Goal: Information Seeking & Learning: Find specific fact

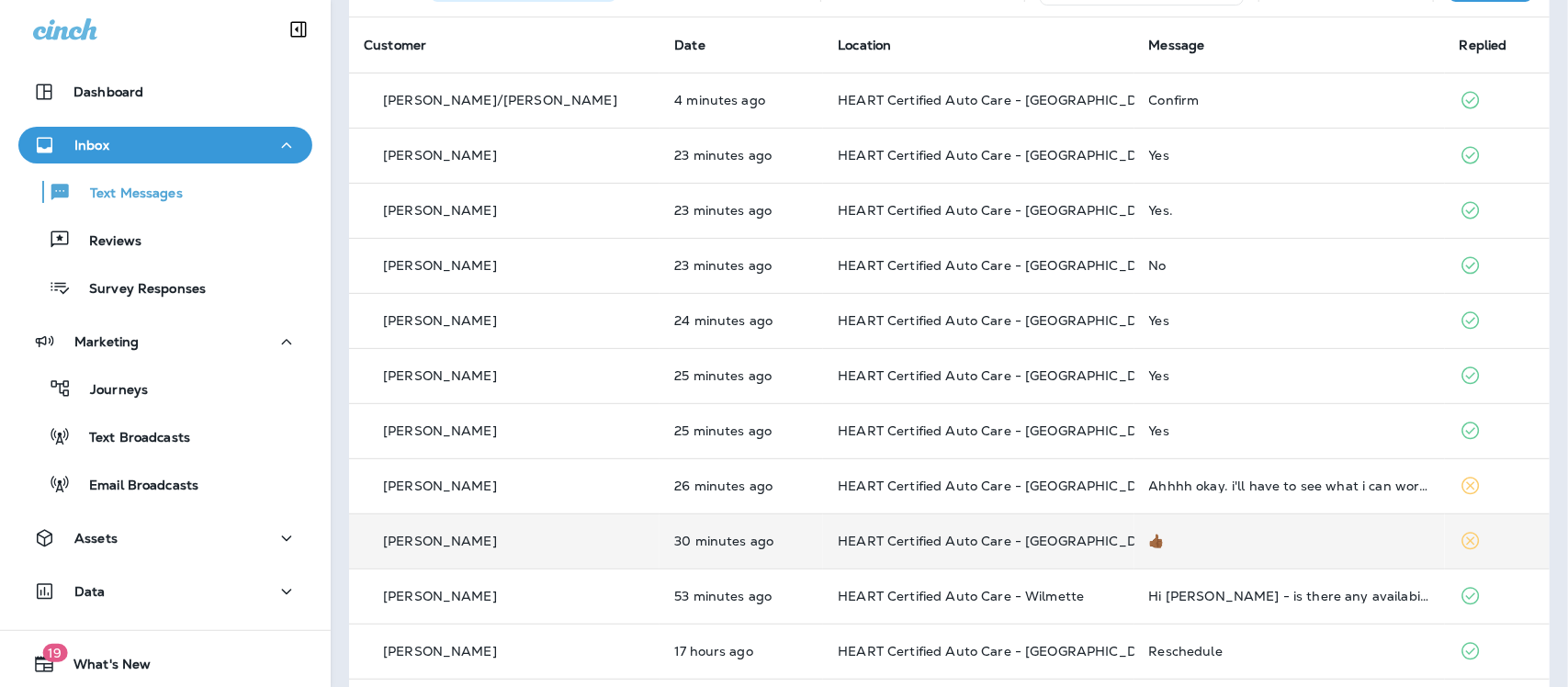
scroll to position [230, 0]
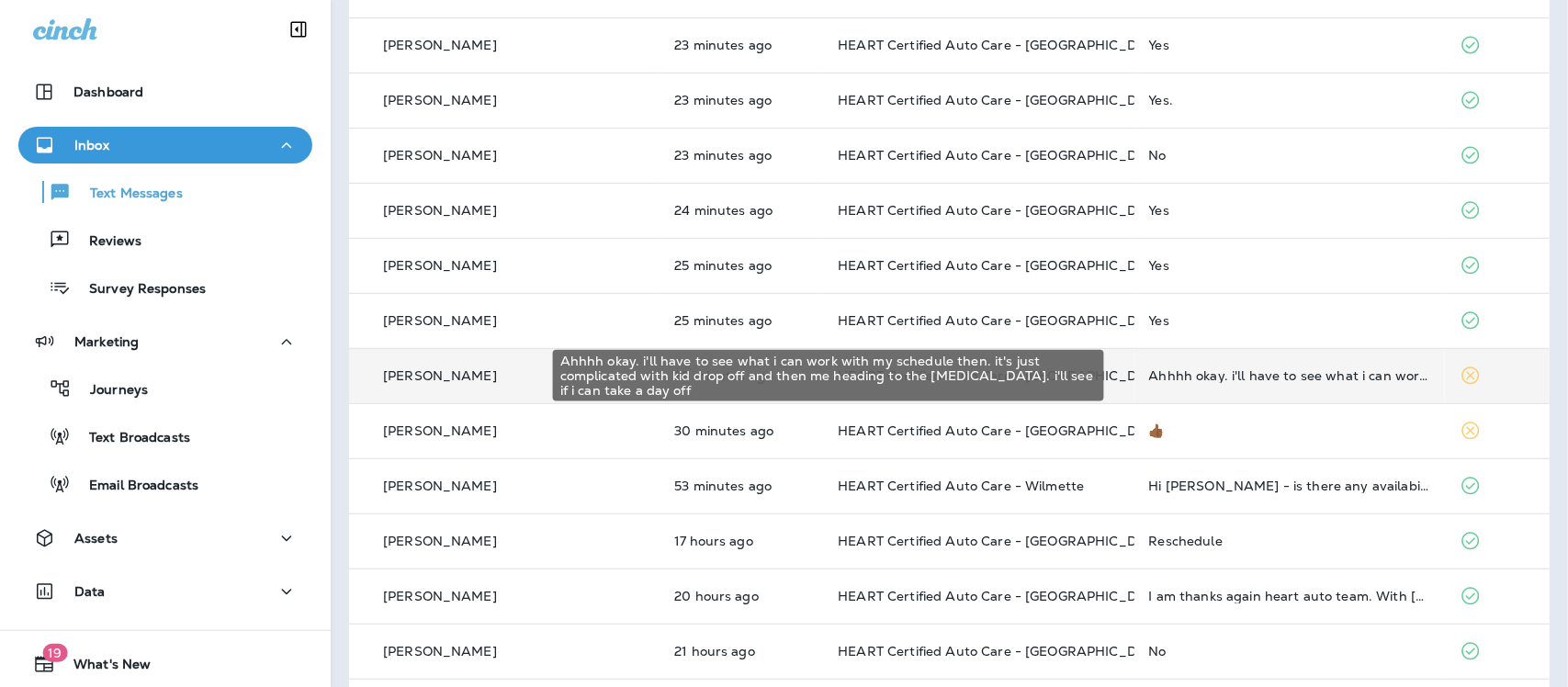
click at [1217, 378] on div "Ahhhh okay. i'll have to see what i can work with my schedule then. it's just c…" at bounding box center [1289, 375] width 281 height 14
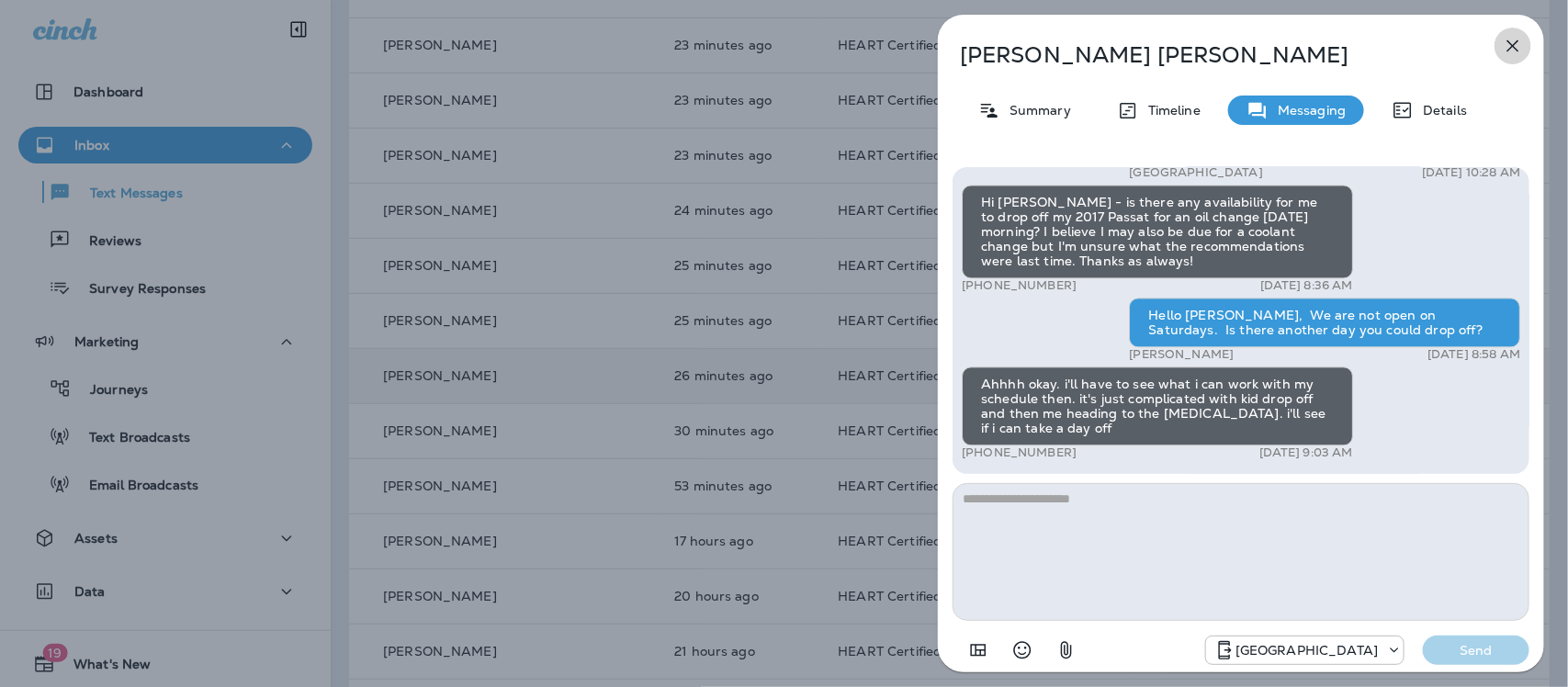
click at [1518, 39] on icon "button" at bounding box center [1512, 45] width 22 height 22
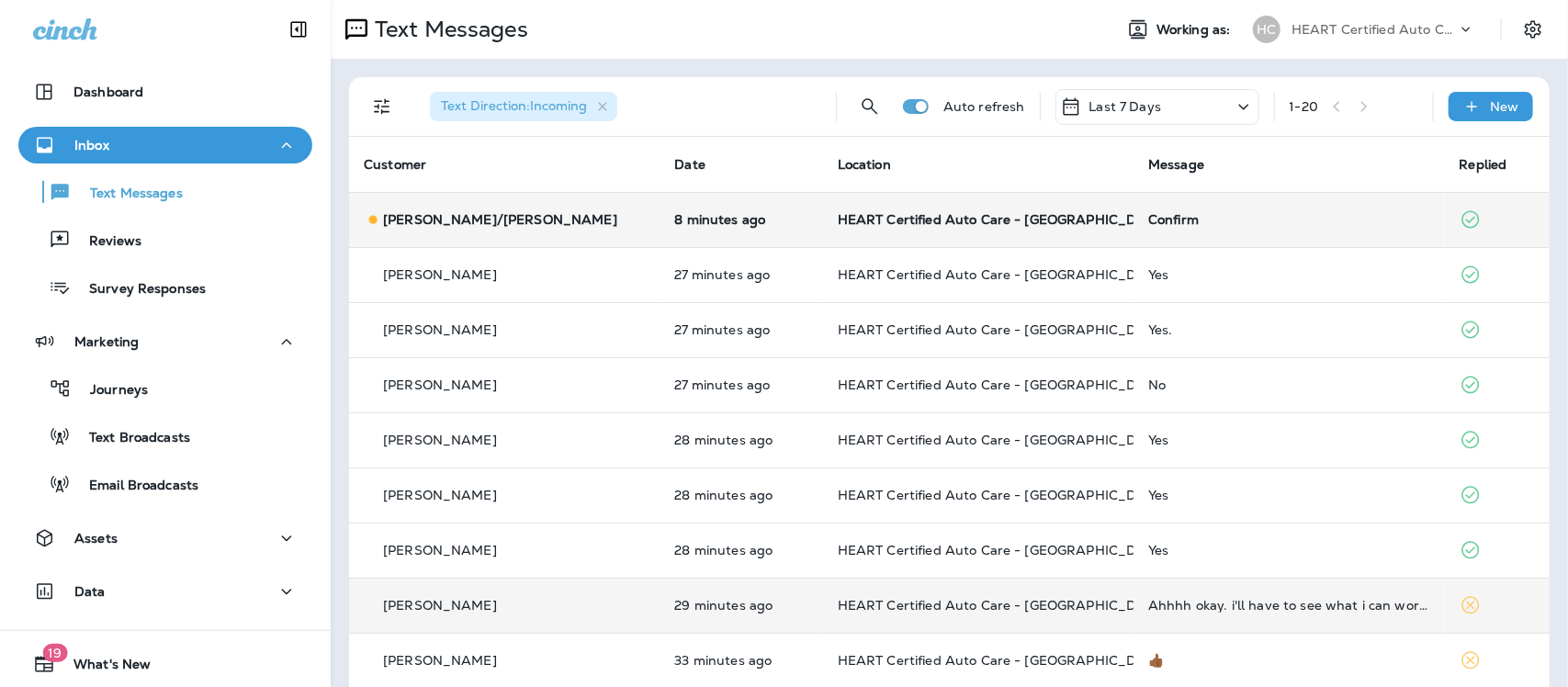
click at [1148, 220] on div "Confirm" at bounding box center [1288, 218] width 281 height 14
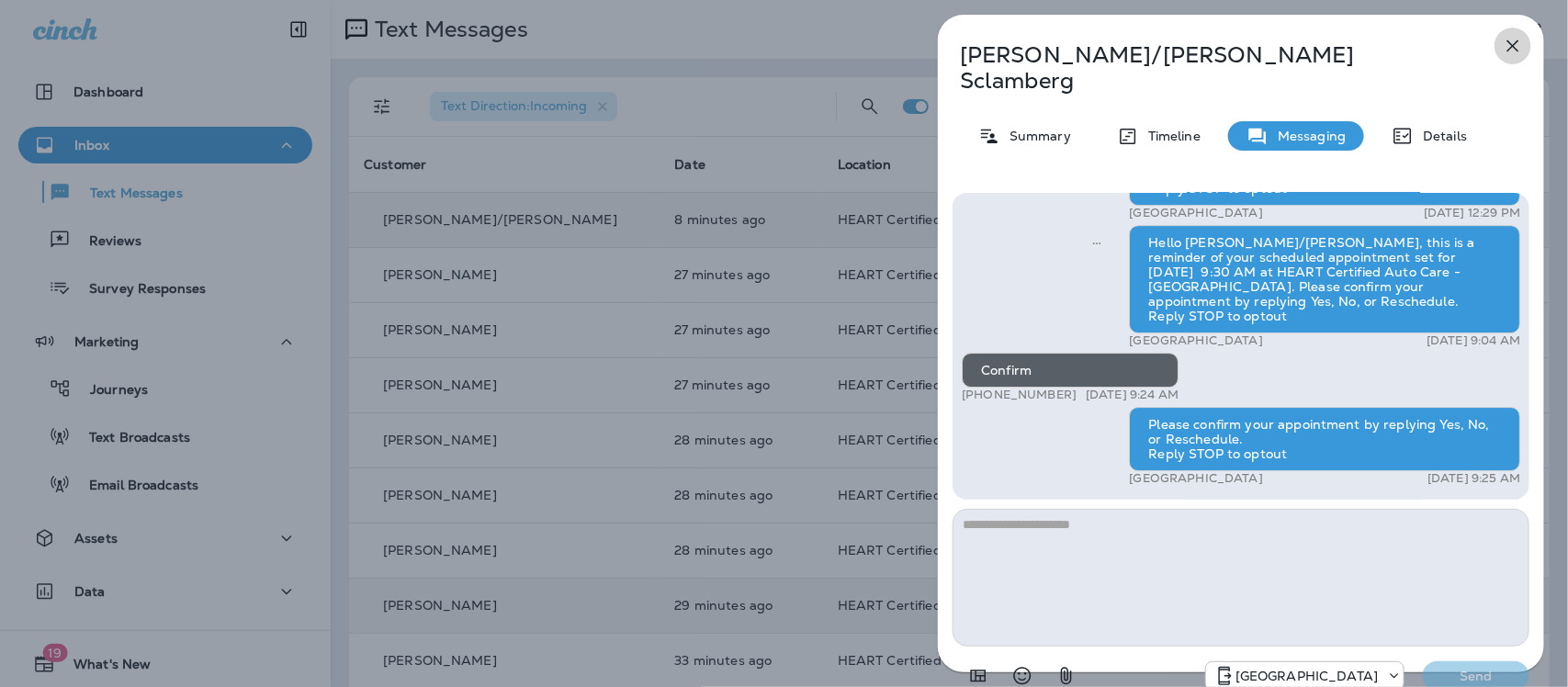
click at [1513, 43] on icon "button" at bounding box center [1512, 45] width 22 height 22
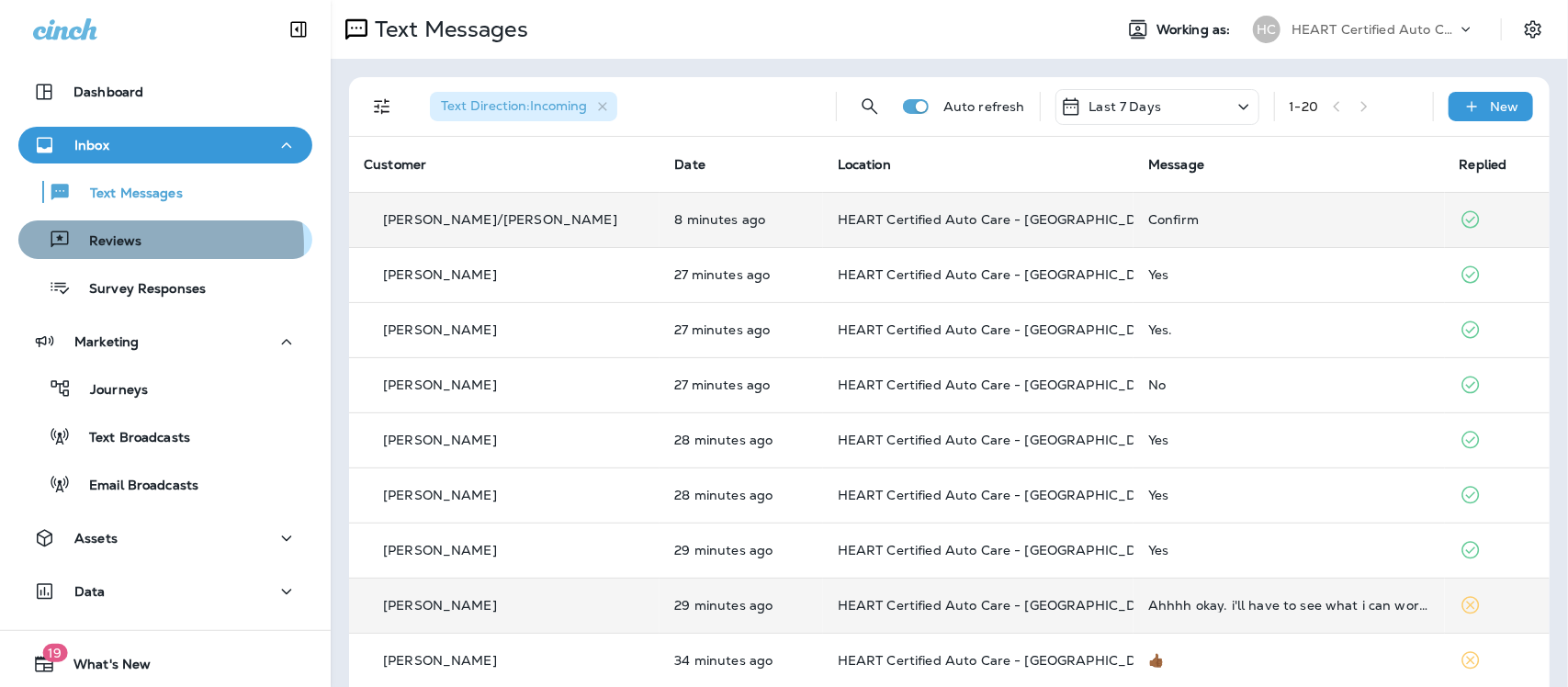
click at [130, 246] on p "Reviews" at bounding box center [106, 241] width 71 height 17
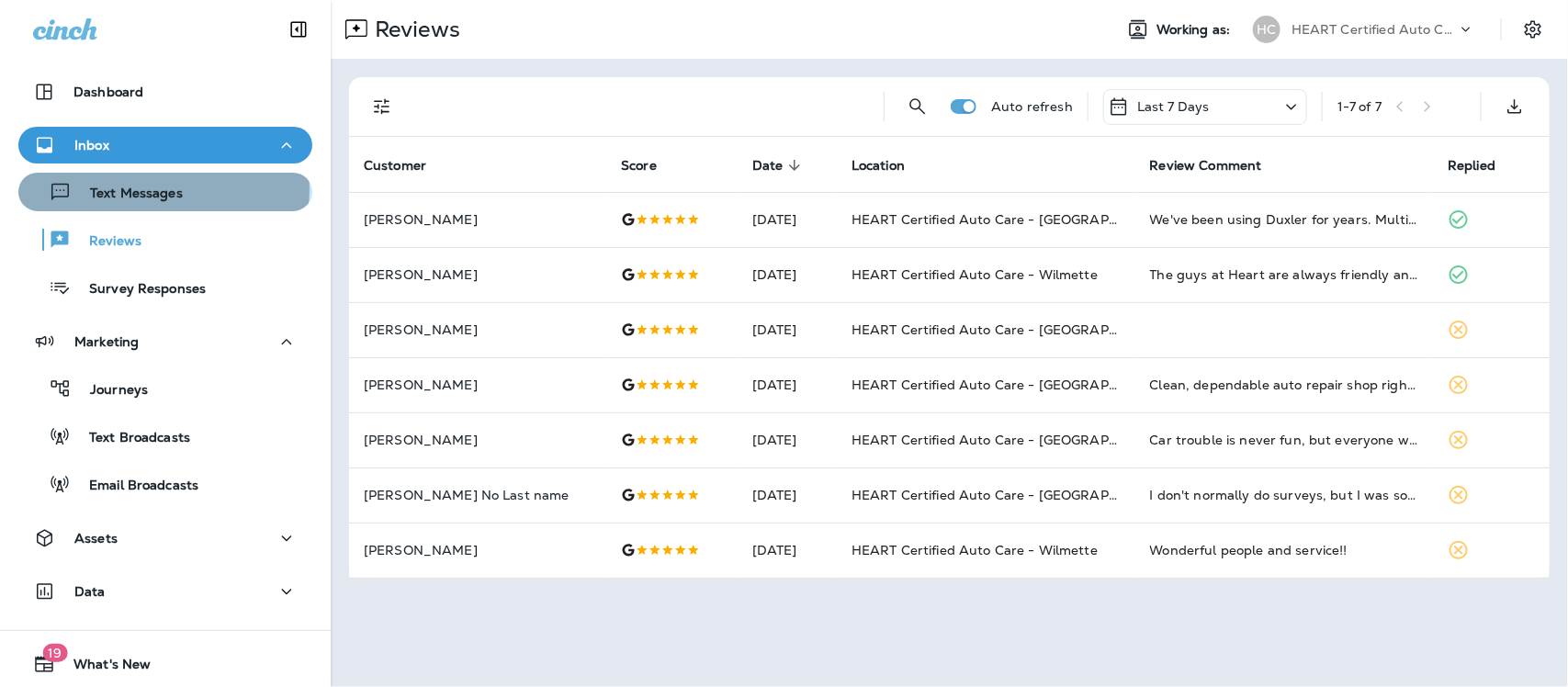
click at [163, 189] on p "Text Messages" at bounding box center [127, 195] width 111 height 17
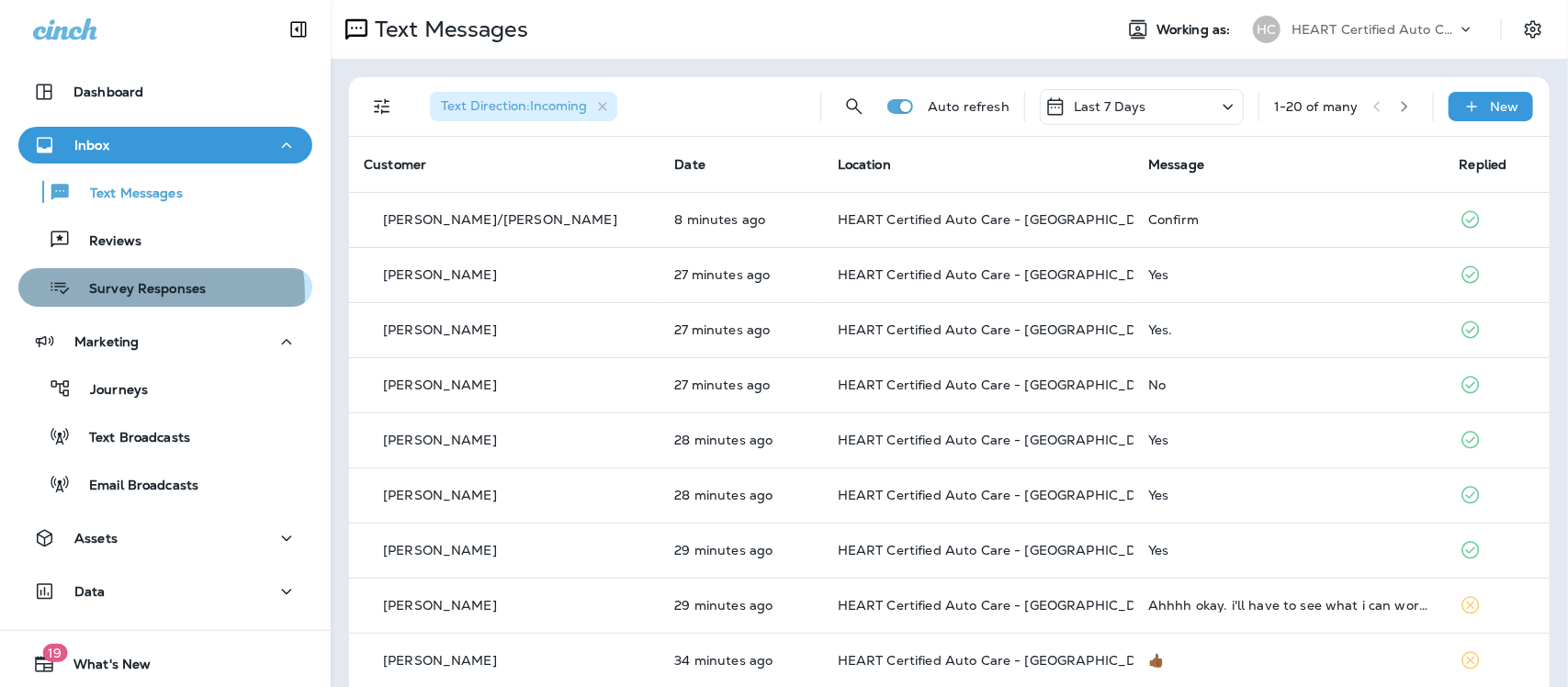
click at [152, 294] on p "Survey Responses" at bounding box center [138, 289] width 135 height 17
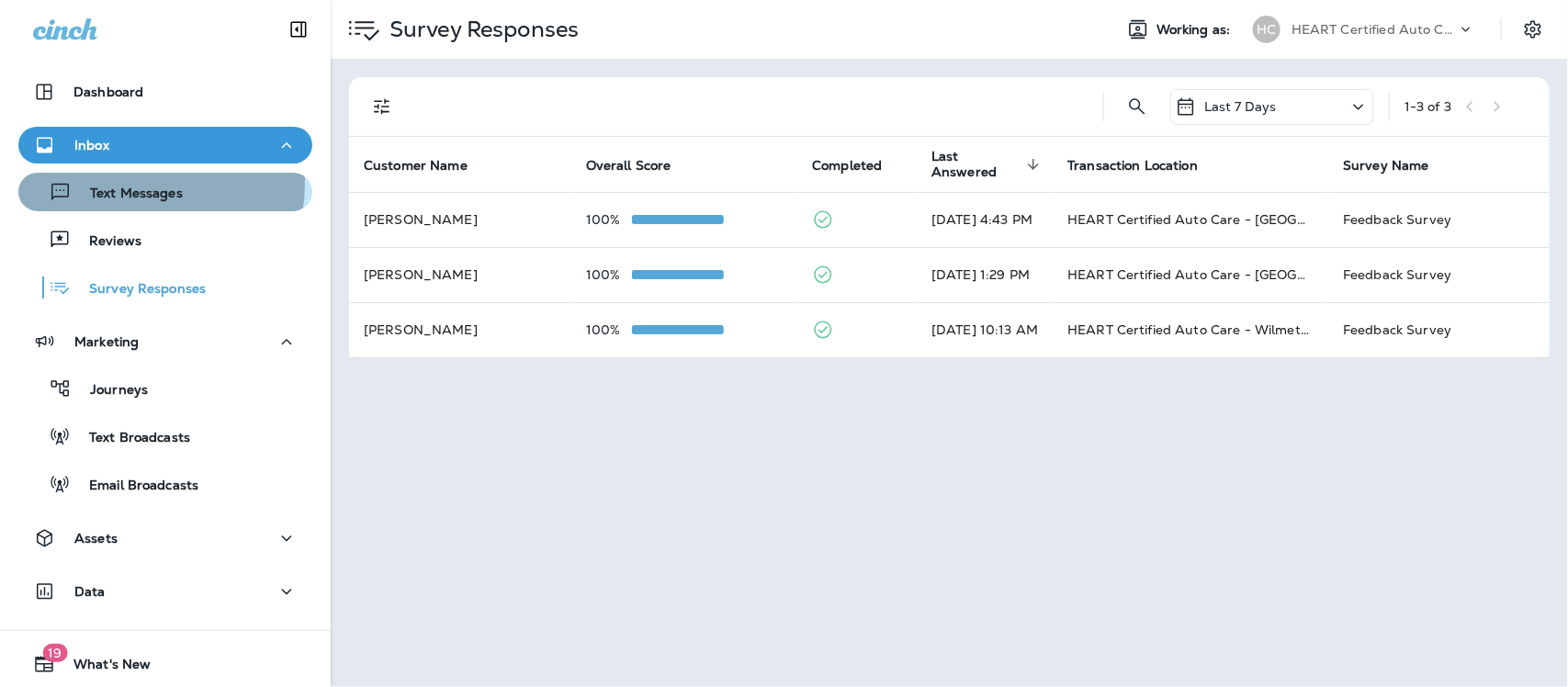
click at [148, 186] on p "Text Messages" at bounding box center [127, 195] width 111 height 17
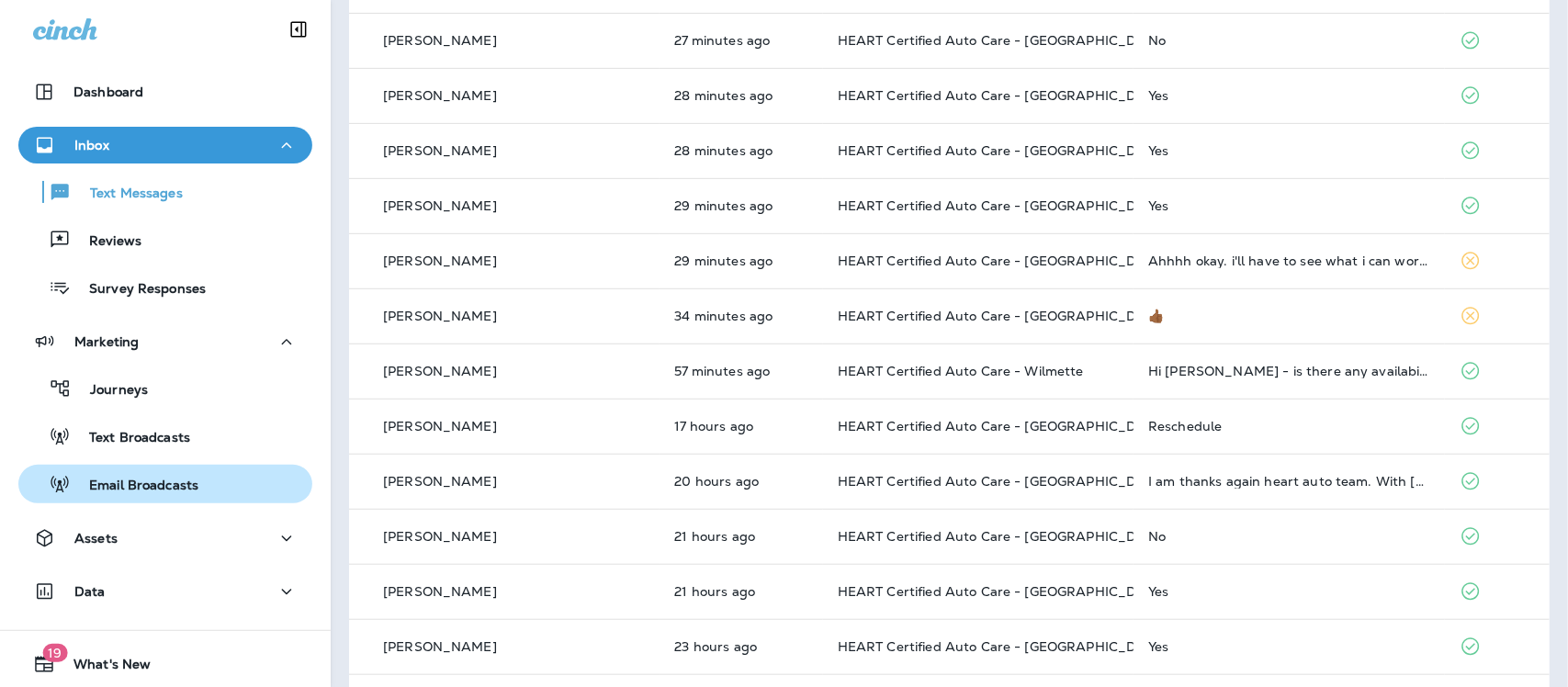
scroll to position [49, 0]
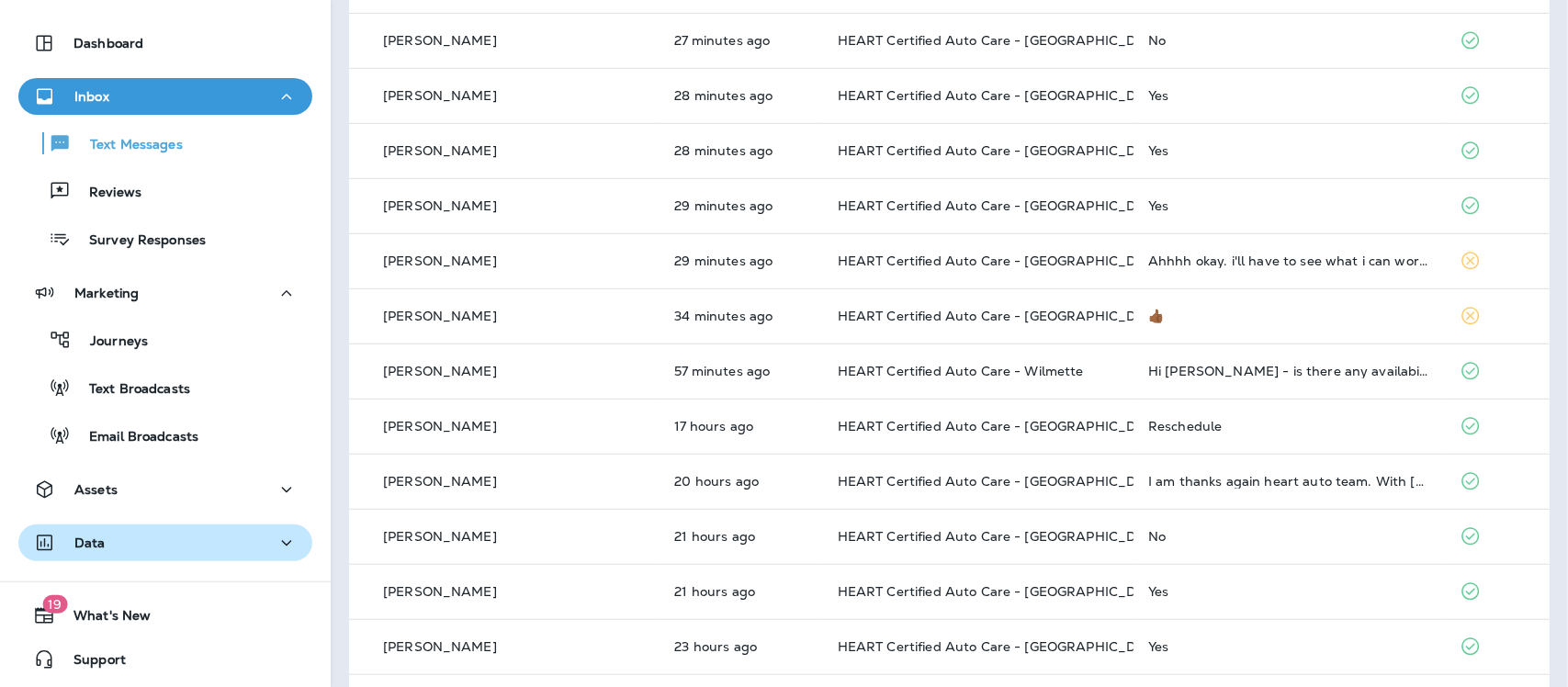
click at [141, 538] on div "Data" at bounding box center [165, 543] width 265 height 23
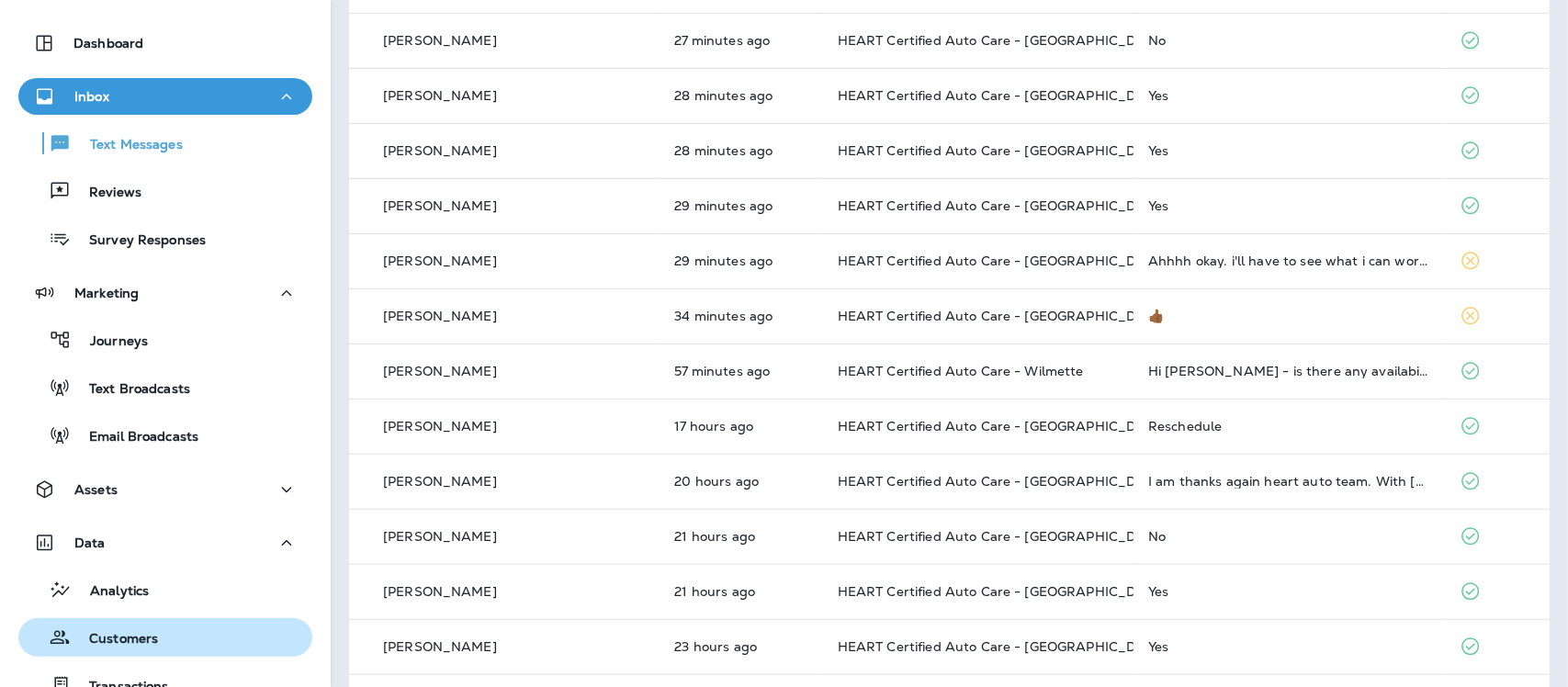
click at [136, 631] on p "Customers" at bounding box center [114, 639] width 87 height 17
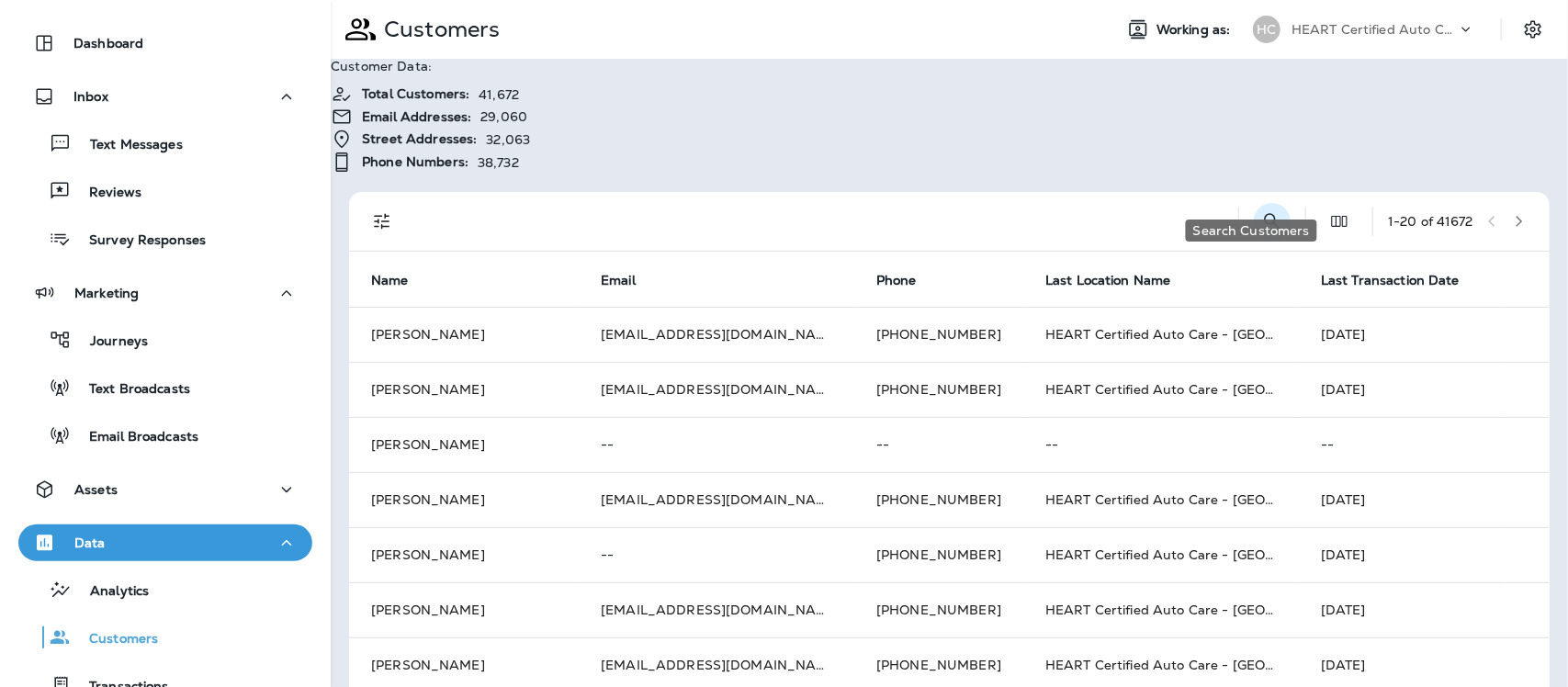
click at [1261, 210] on icon "Search Customers" at bounding box center [1272, 220] width 22 height 22
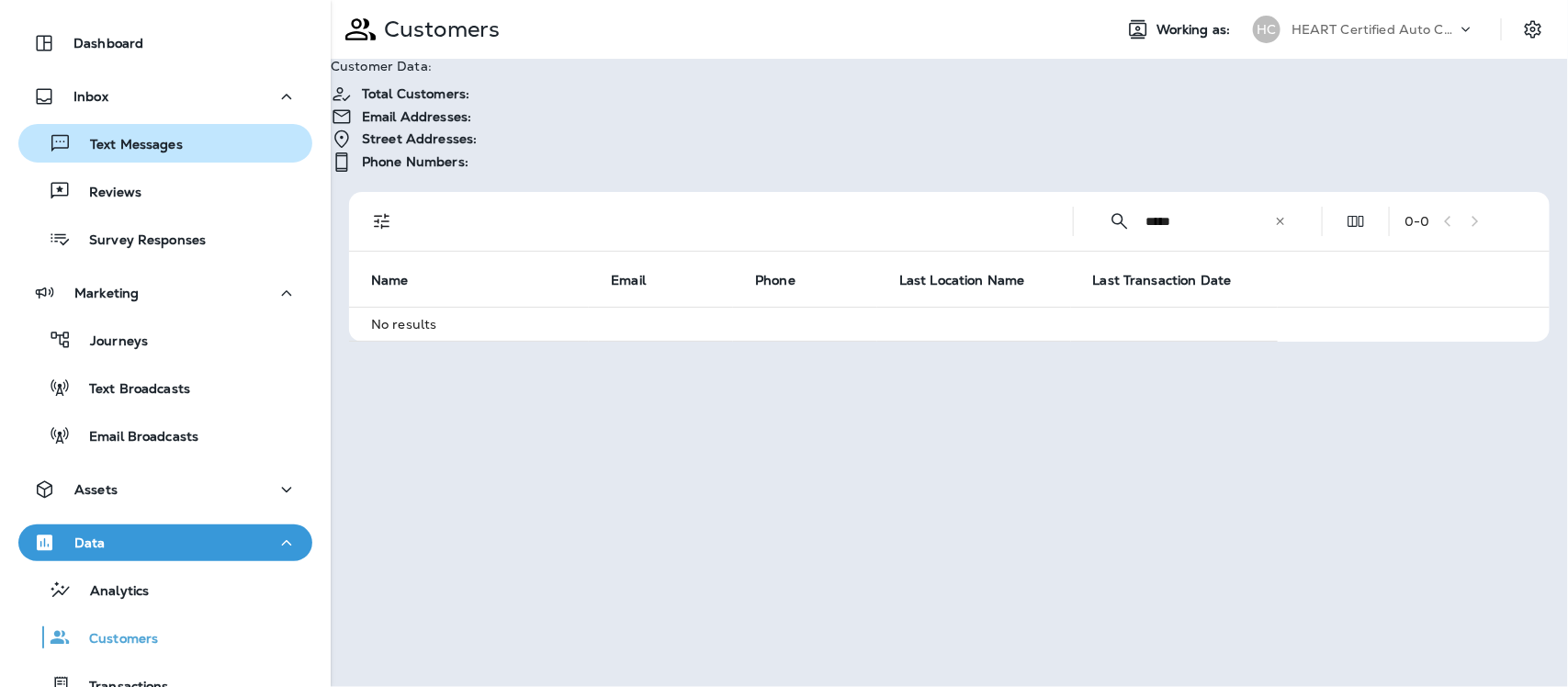
type input "*****"
click at [141, 139] on p "Text Messages" at bounding box center [127, 146] width 111 height 17
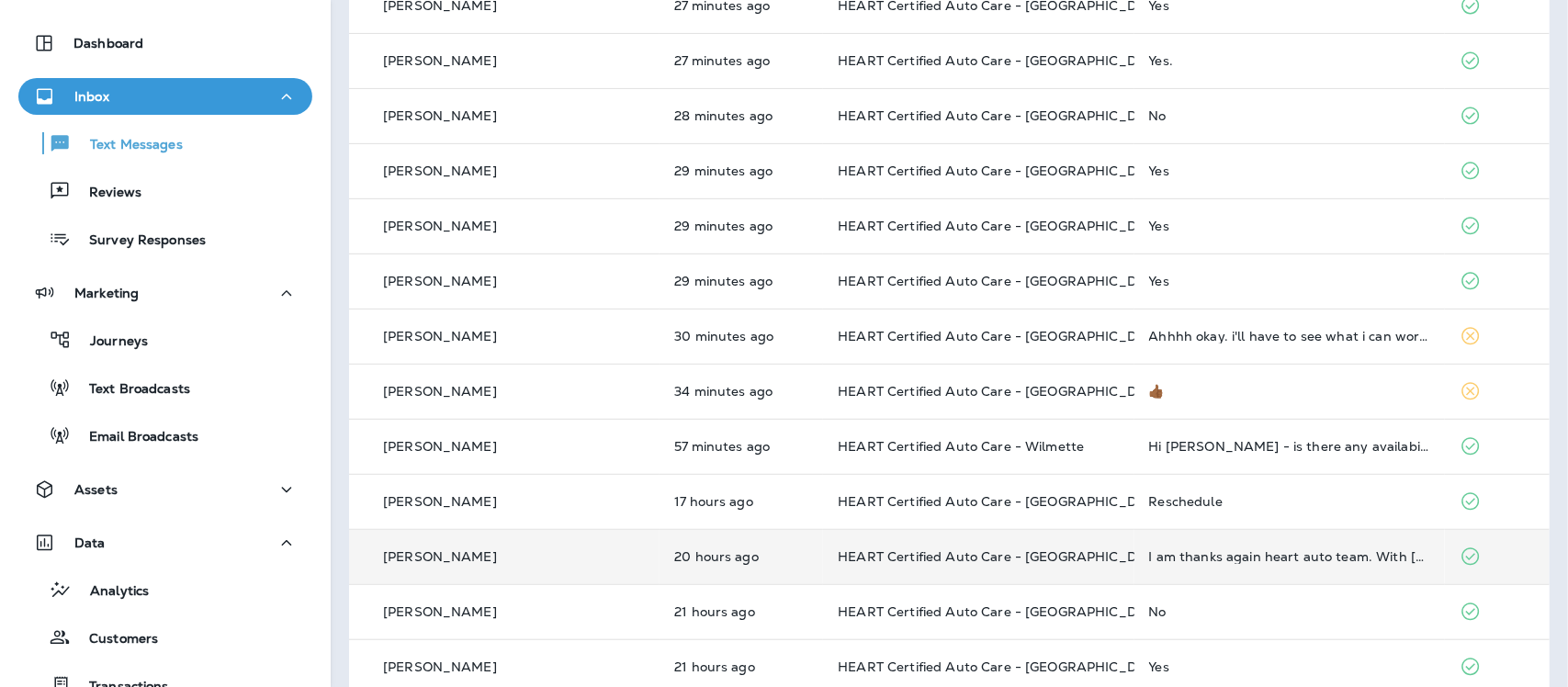
scroll to position [230, 0]
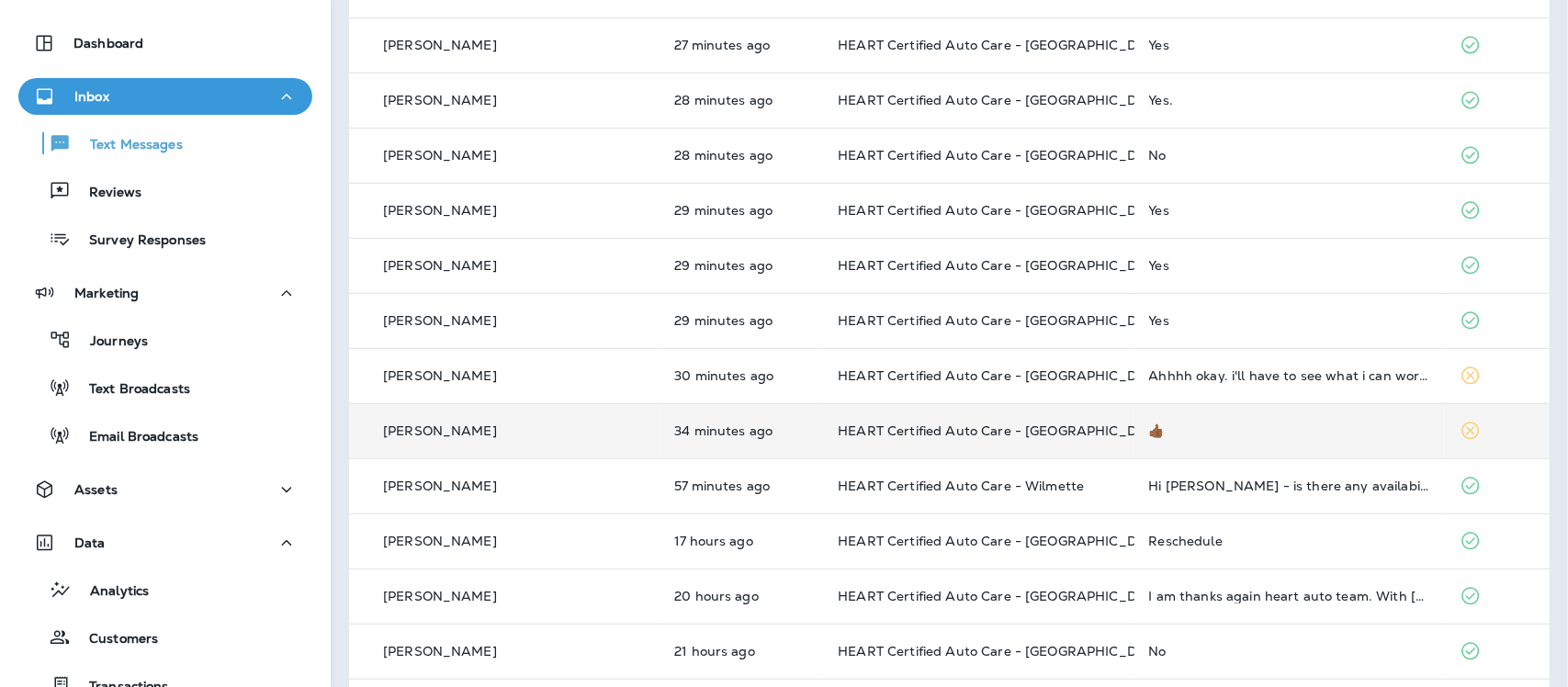
click at [434, 429] on p "[PERSON_NAME]" at bounding box center [440, 430] width 114 height 14
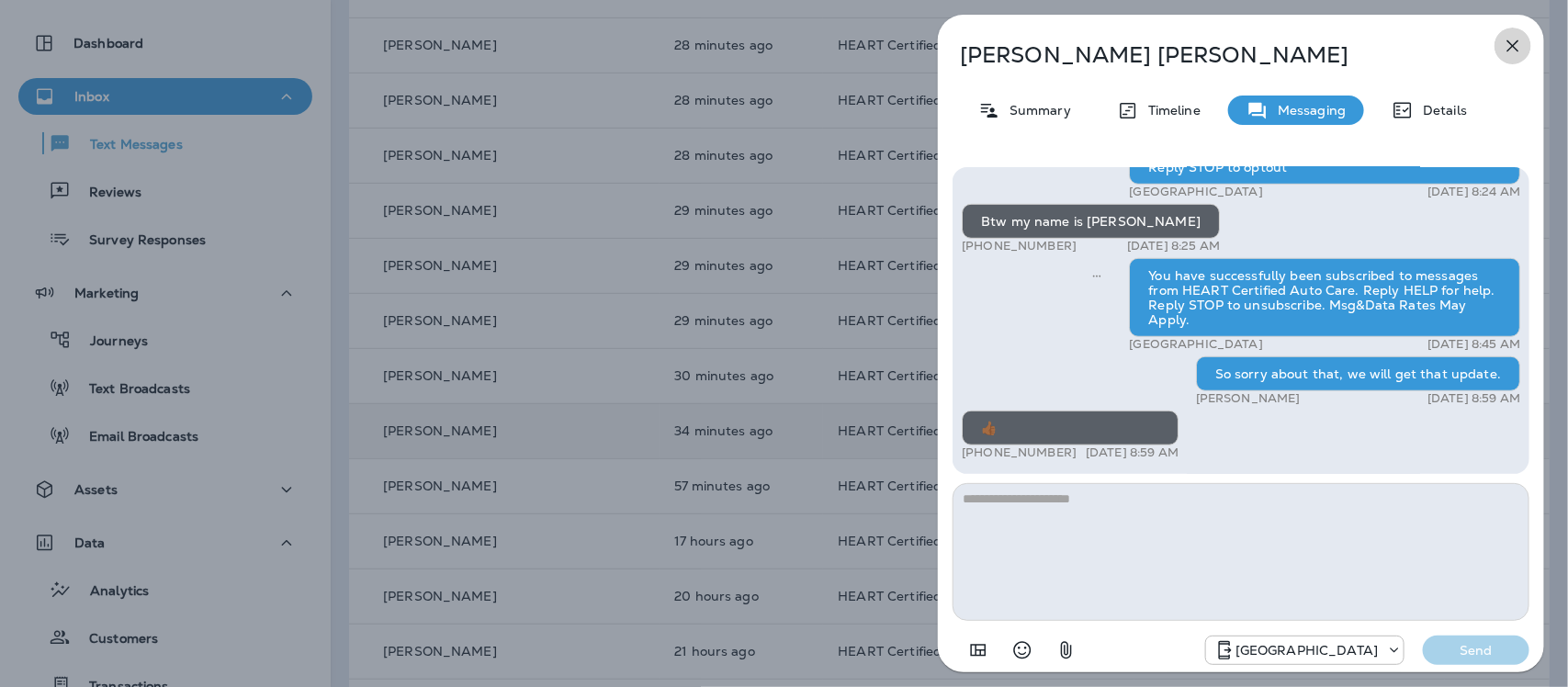
click at [1513, 43] on icon "button" at bounding box center [1512, 45] width 22 height 22
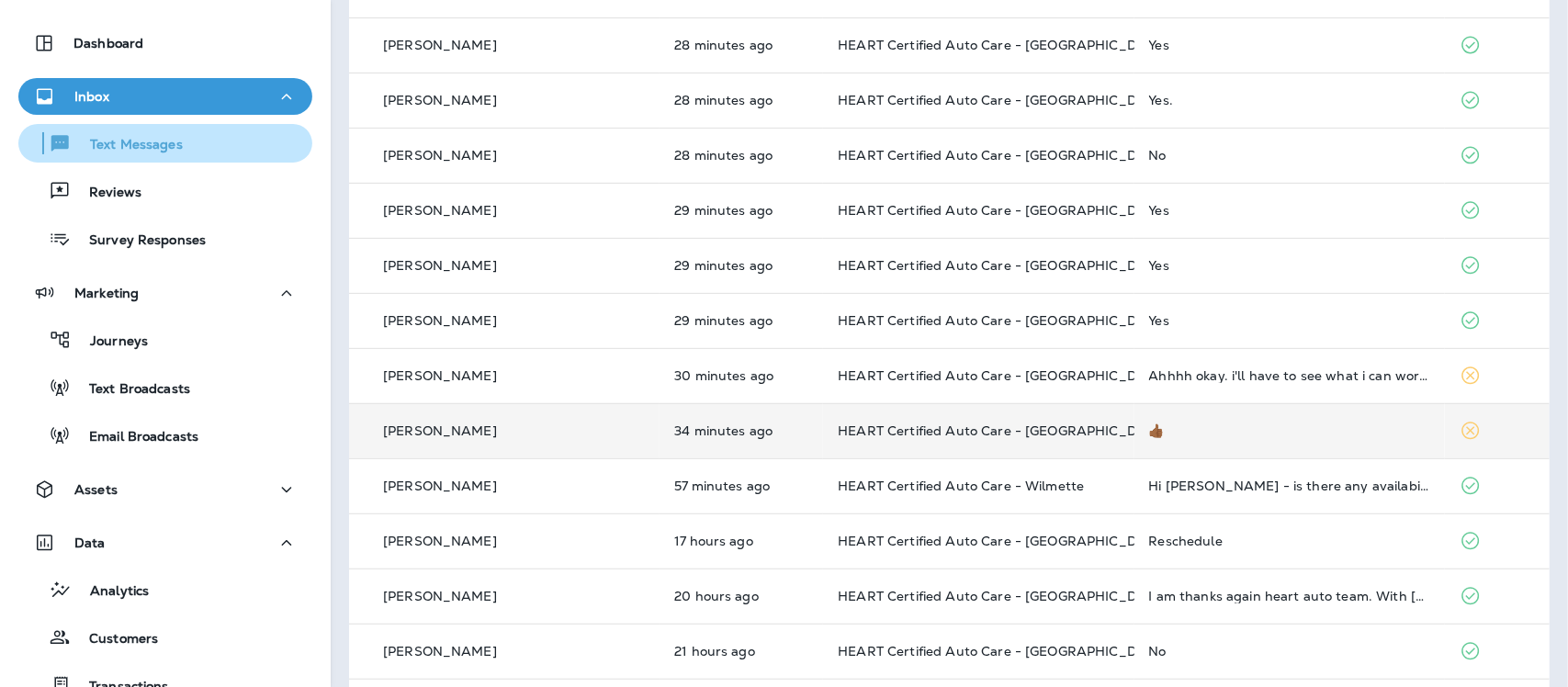
click at [139, 148] on p "Text Messages" at bounding box center [127, 146] width 111 height 17
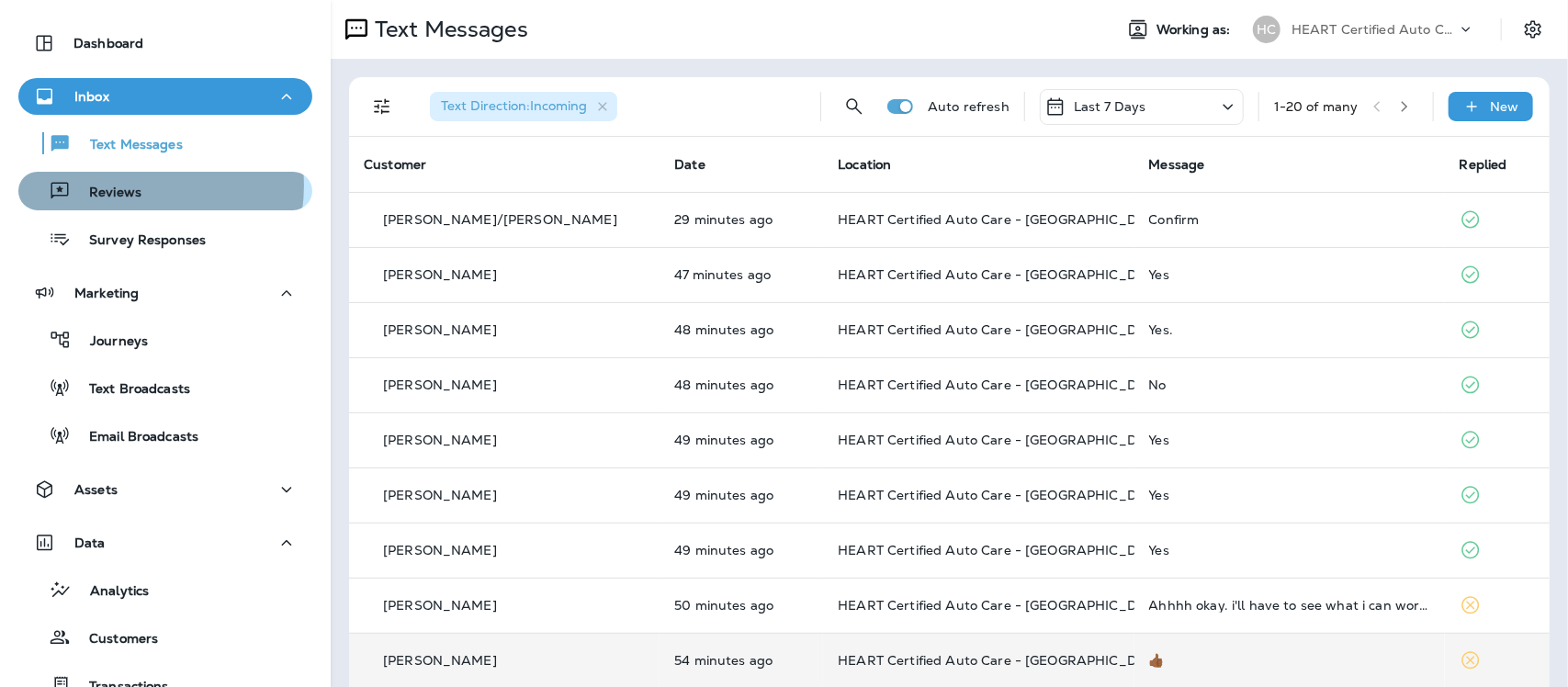
click at [128, 185] on p "Reviews" at bounding box center [106, 194] width 71 height 17
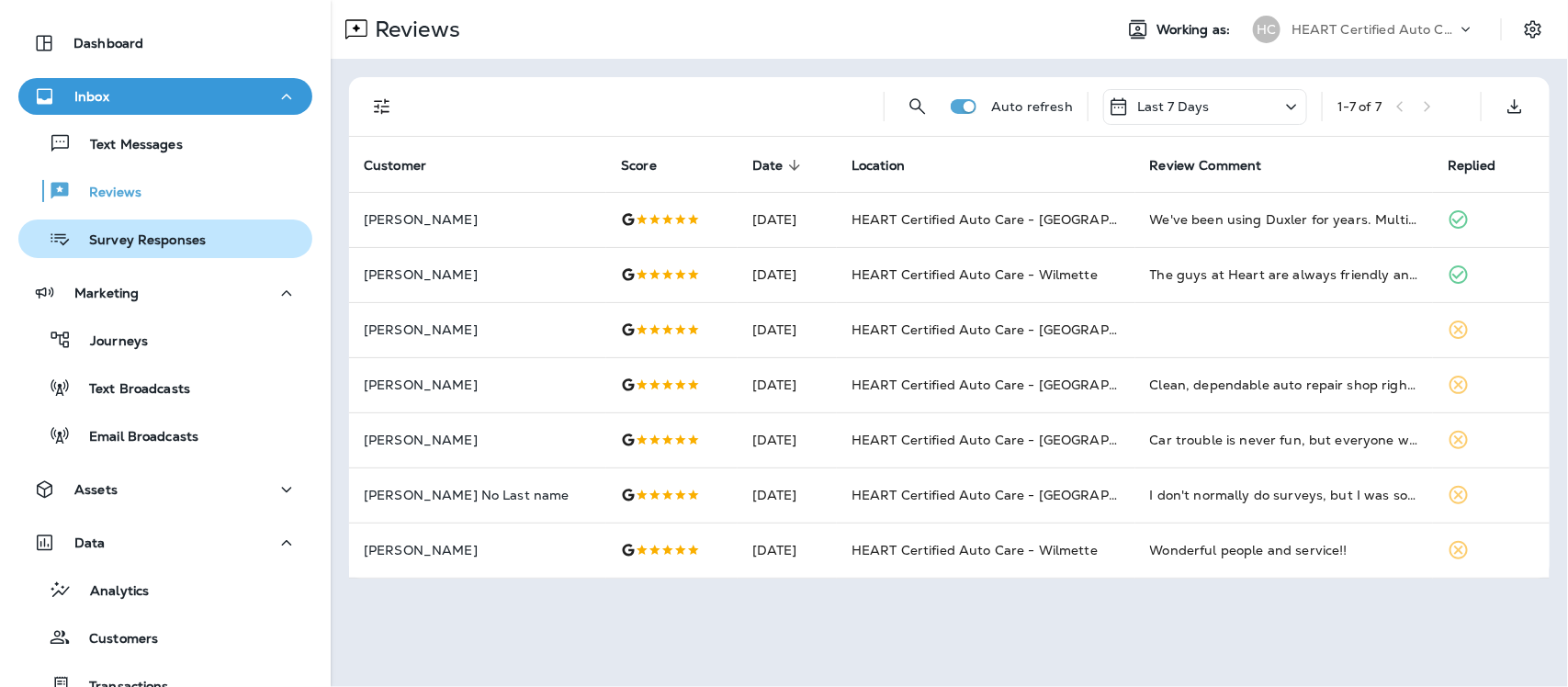
click at [147, 234] on p "Survey Responses" at bounding box center [138, 240] width 135 height 17
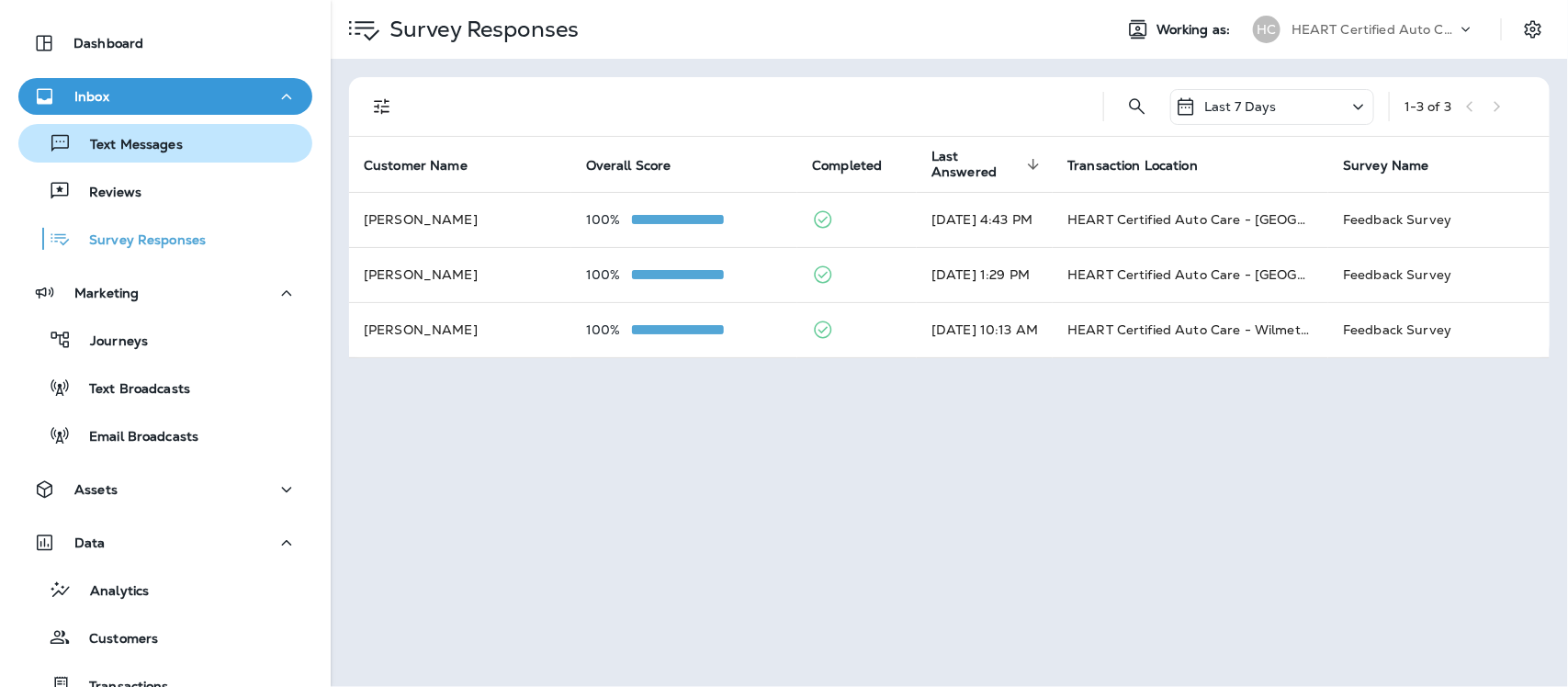
click at [116, 139] on p "Text Messages" at bounding box center [127, 146] width 111 height 17
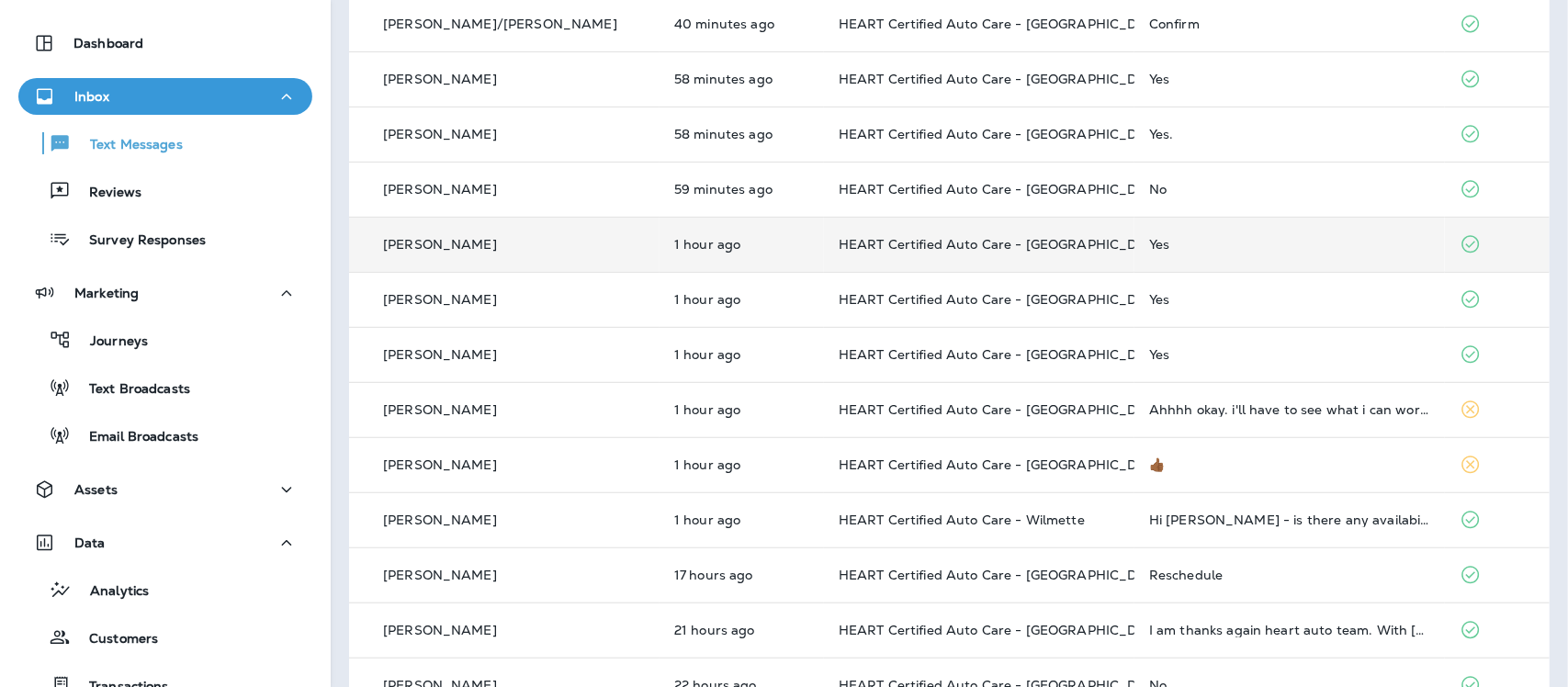
scroll to position [344, 0]
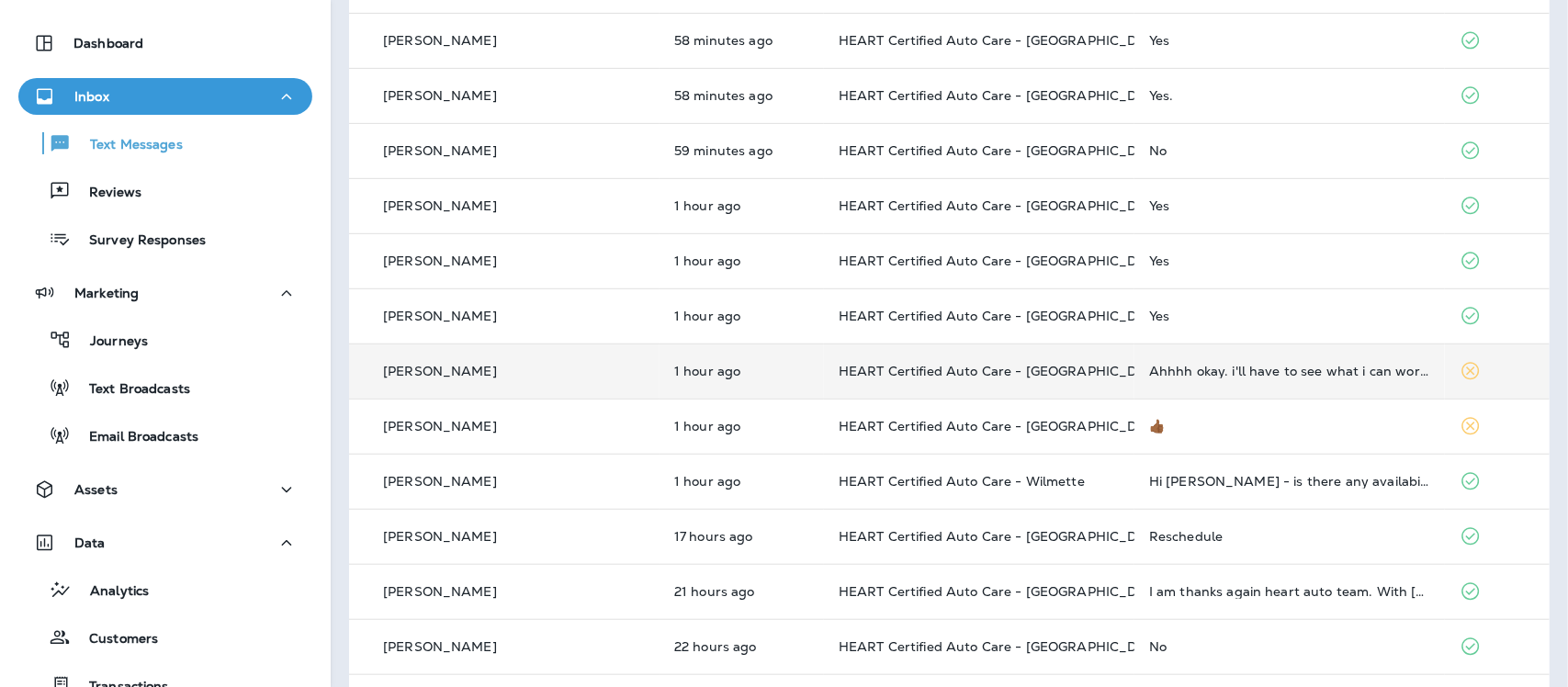
click at [880, 360] on td "HEART Certified Auto Care - [GEOGRAPHIC_DATA]" at bounding box center [979, 370] width 311 height 55
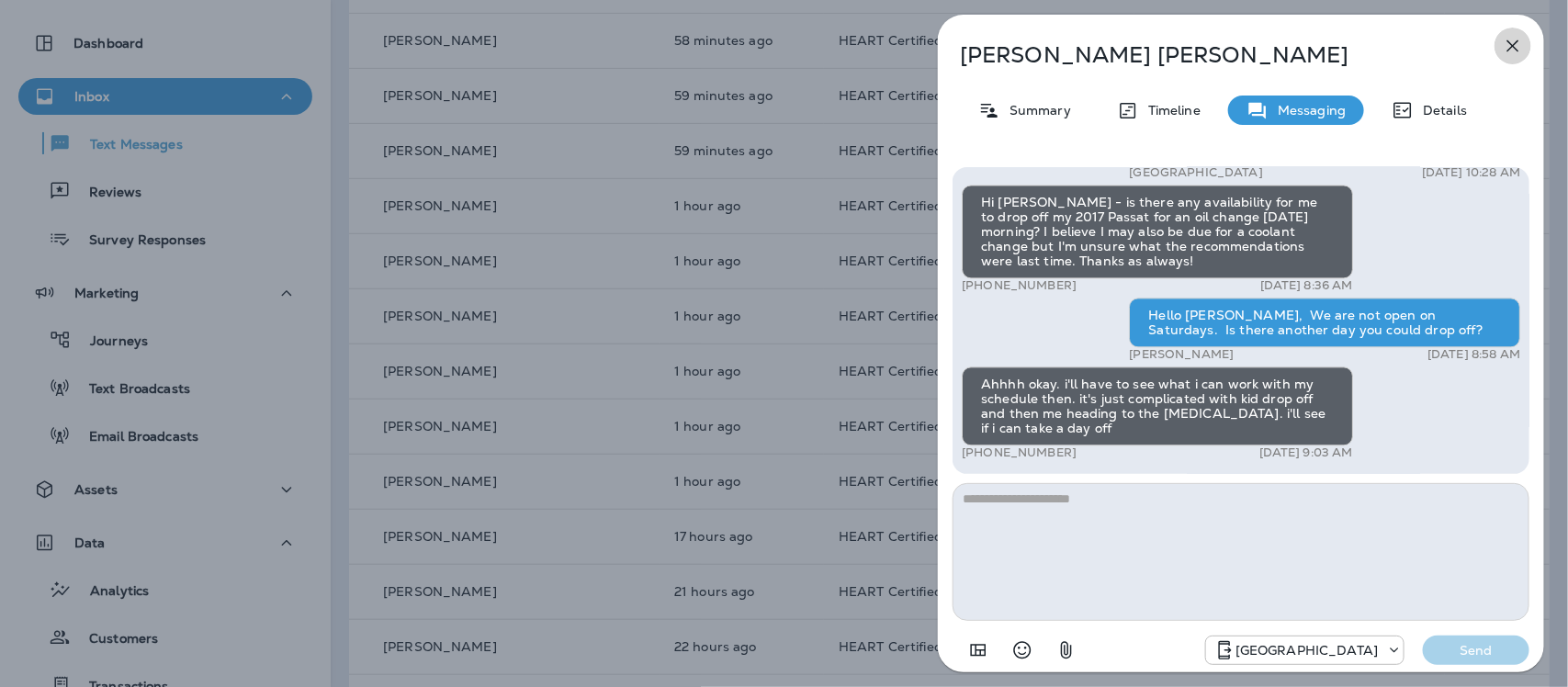
click at [1510, 44] on icon "button" at bounding box center [1512, 45] width 22 height 22
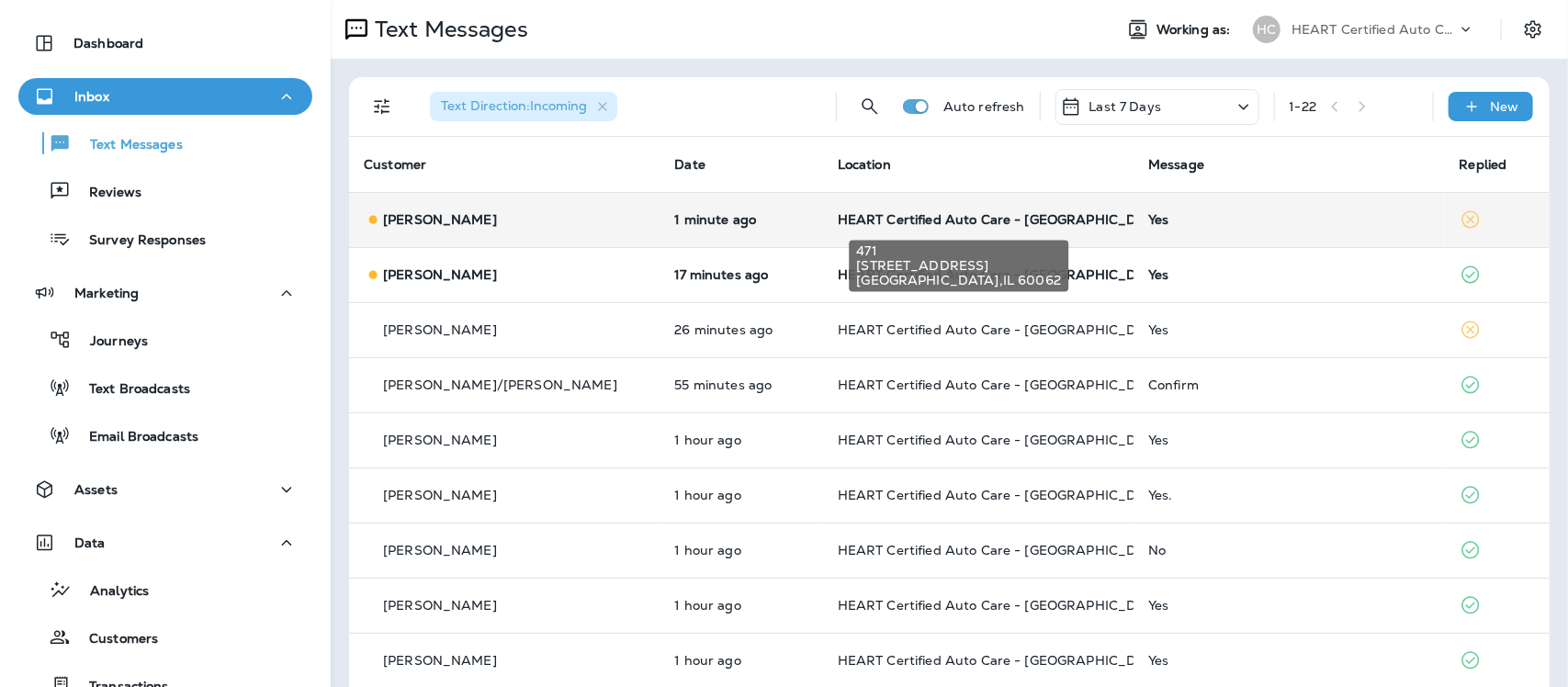
click at [1022, 221] on span "HEART Certified Auto Care - [GEOGRAPHIC_DATA]" at bounding box center [1003, 218] width 330 height 16
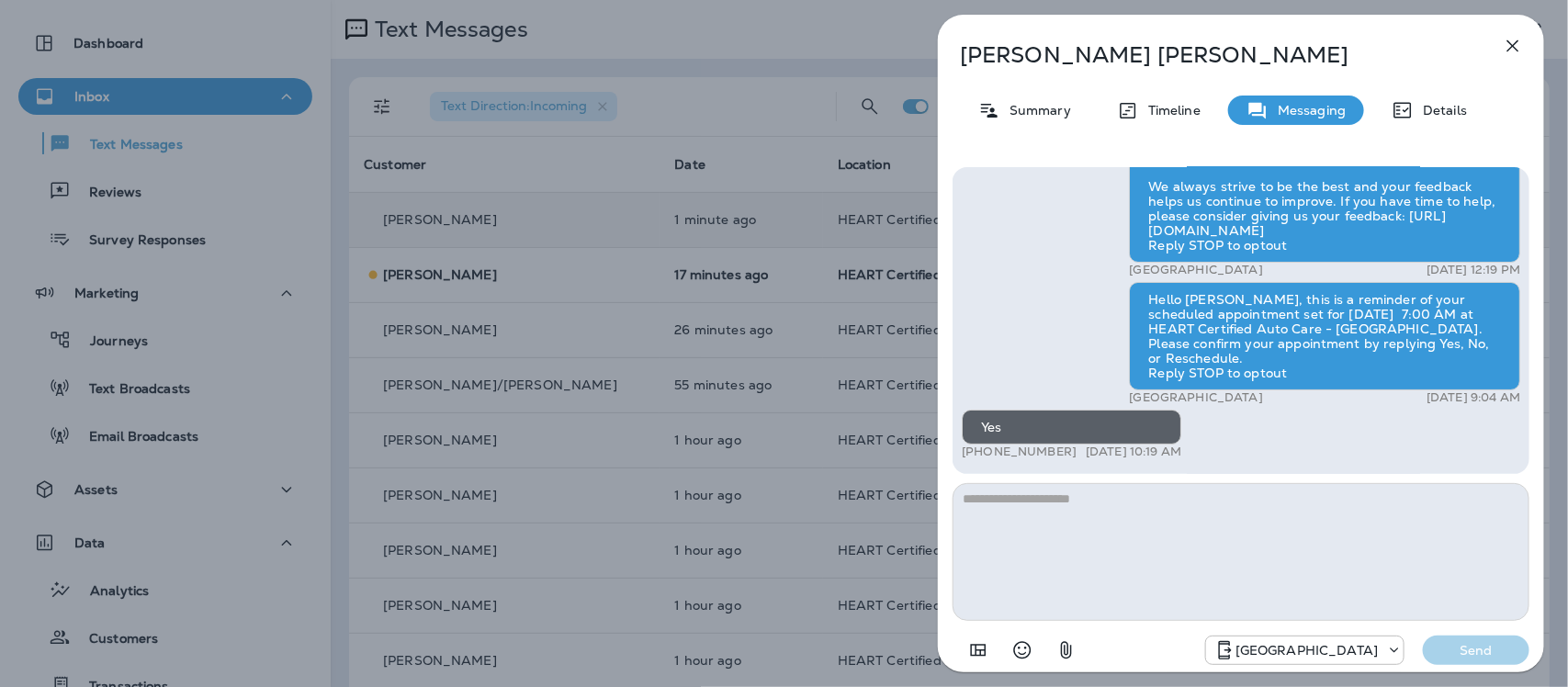
click at [1508, 42] on icon "button" at bounding box center [1512, 45] width 22 height 22
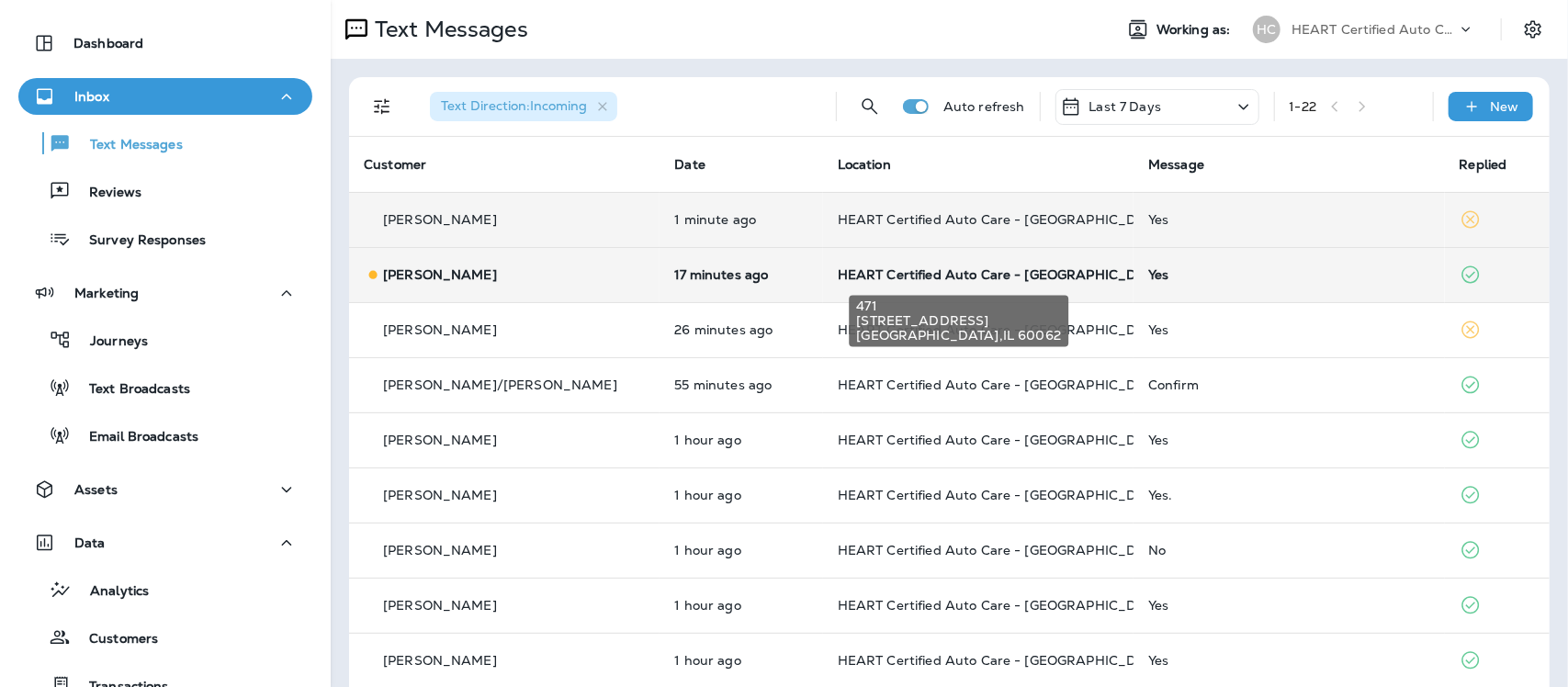
click at [914, 281] on span "HEART Certified Auto Care - [GEOGRAPHIC_DATA]" at bounding box center [1003, 274] width 330 height 16
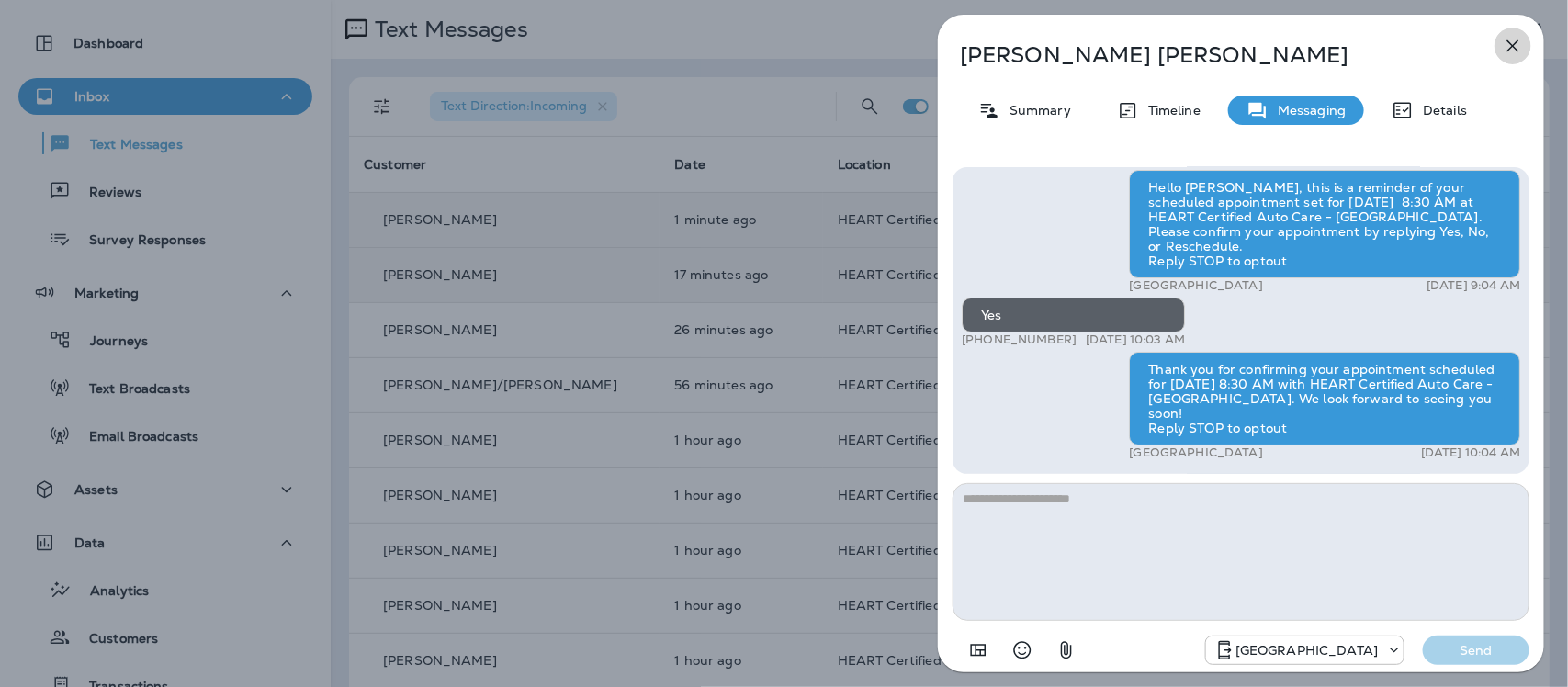
click at [1512, 42] on icon "button" at bounding box center [1512, 45] width 22 height 22
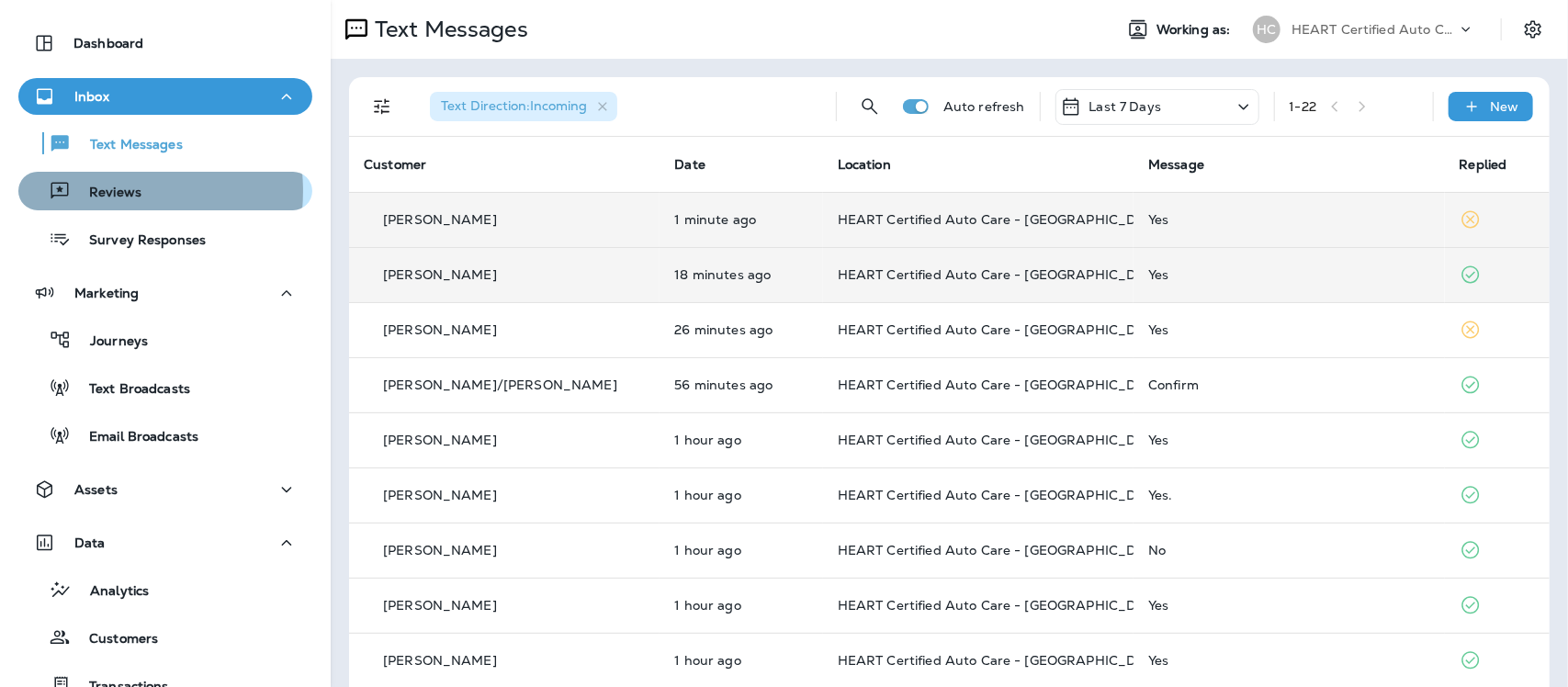
click at [92, 190] on p "Reviews" at bounding box center [106, 194] width 71 height 17
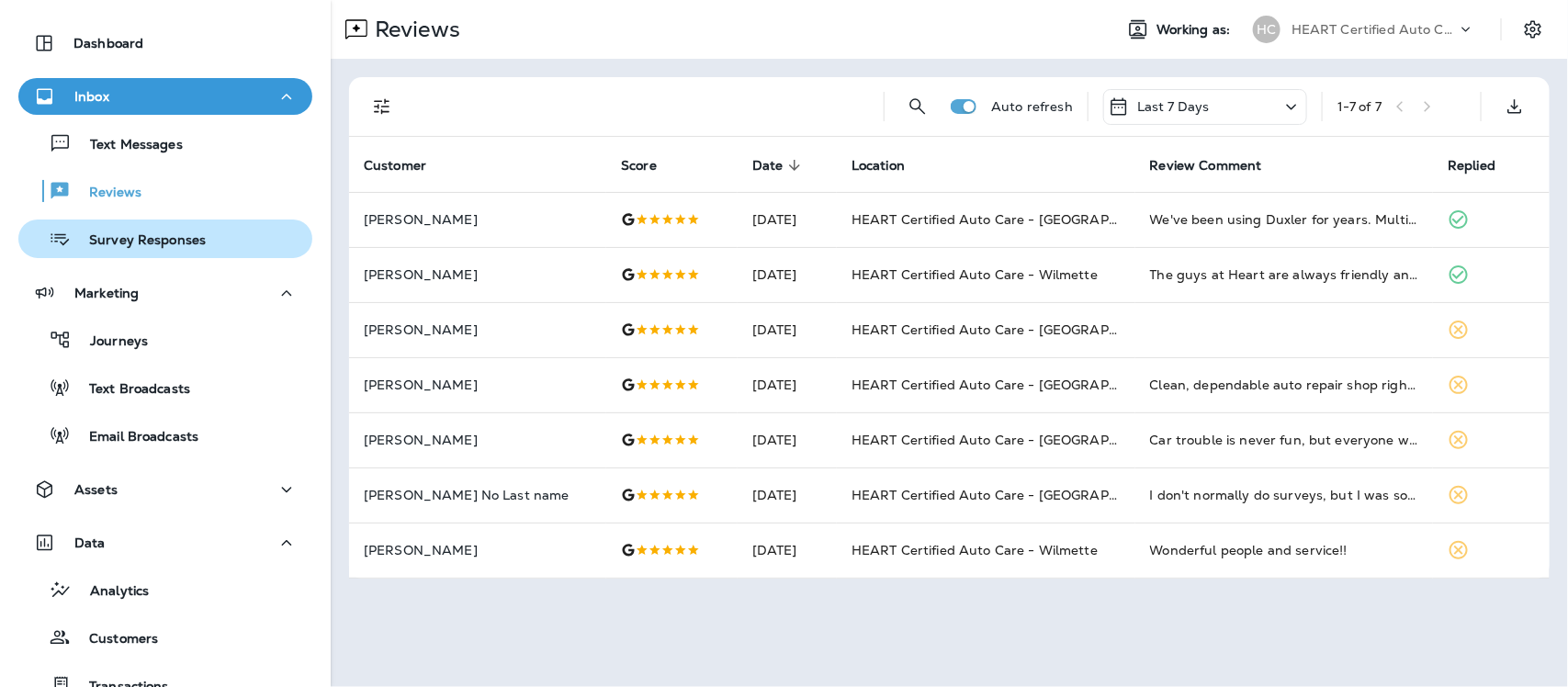
click at [158, 241] on p "Survey Responses" at bounding box center [138, 240] width 135 height 17
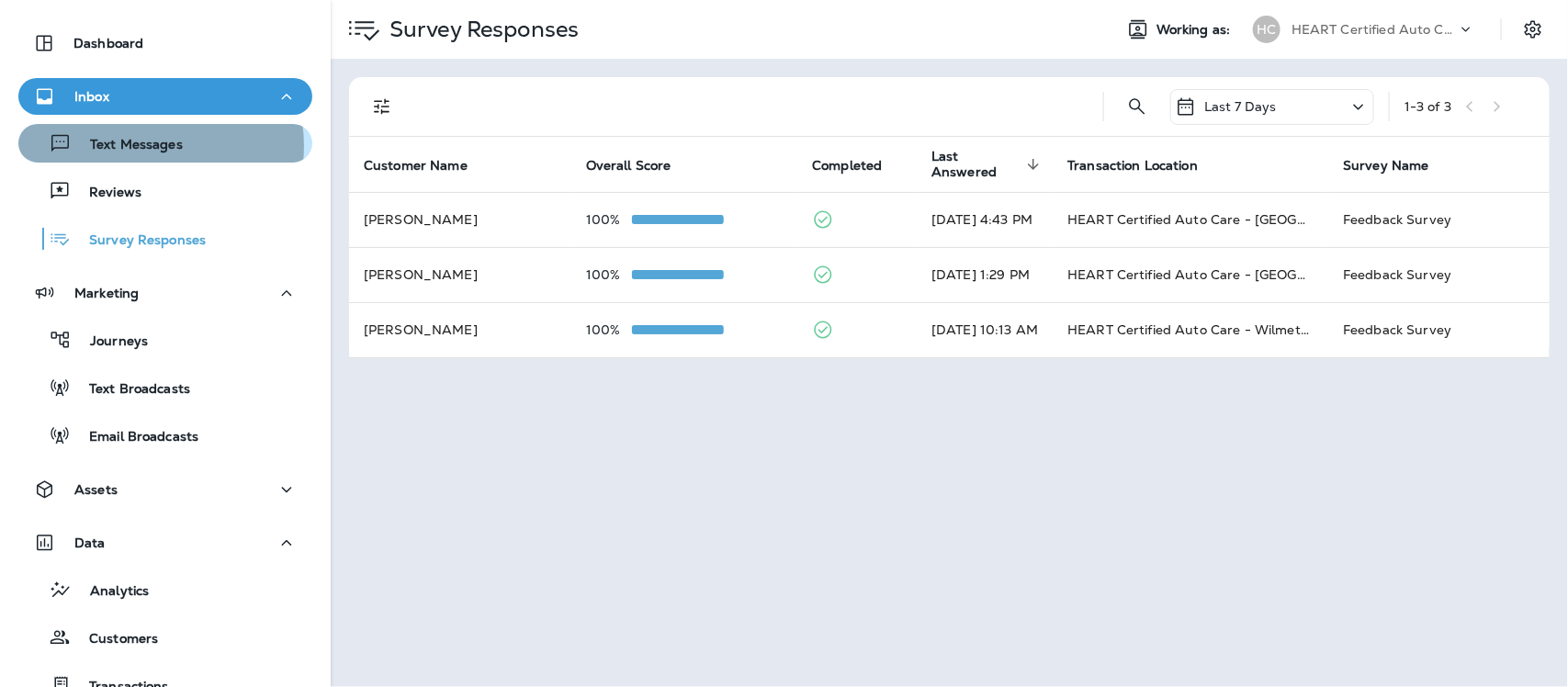
click at [143, 145] on p "Text Messages" at bounding box center [127, 146] width 111 height 17
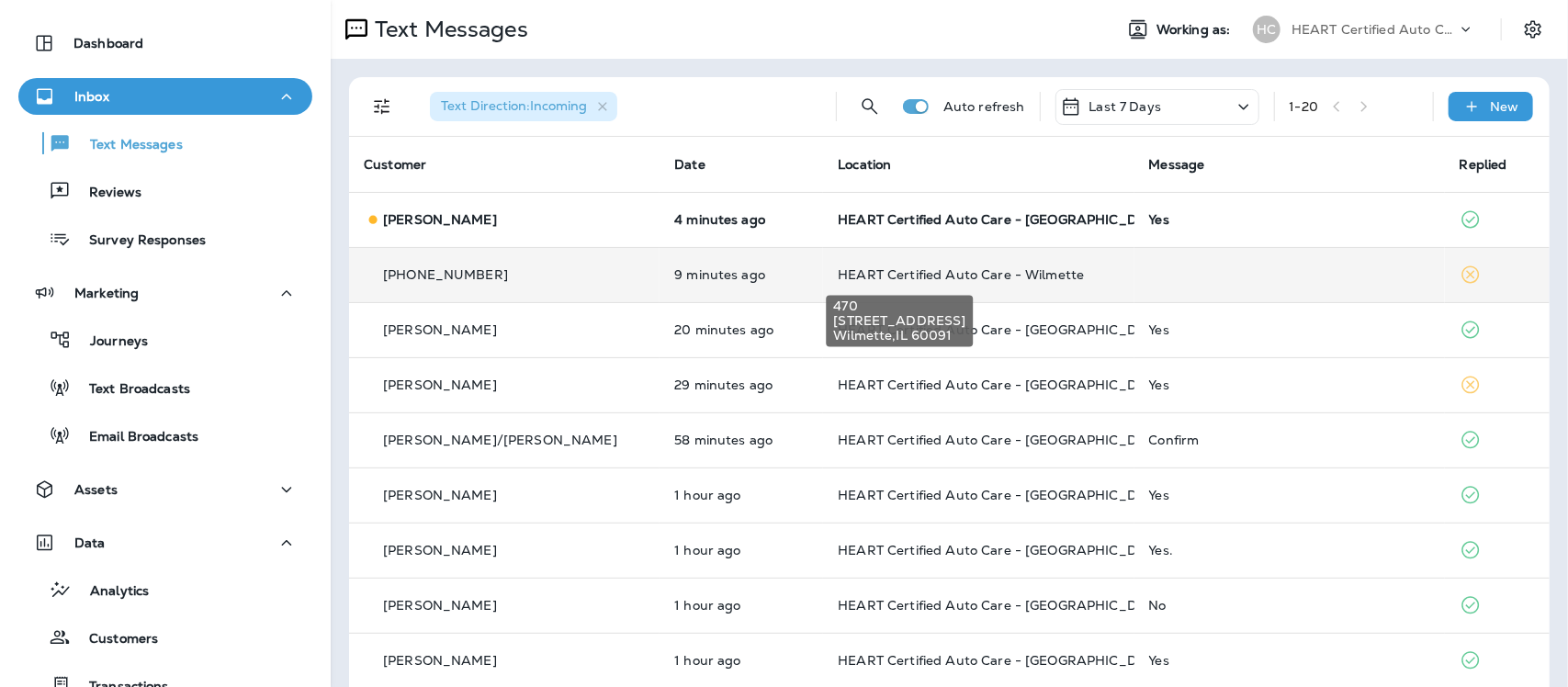
click at [906, 273] on span "HEART Certified Auto Care - Wilmette" at bounding box center [960, 274] width 246 height 16
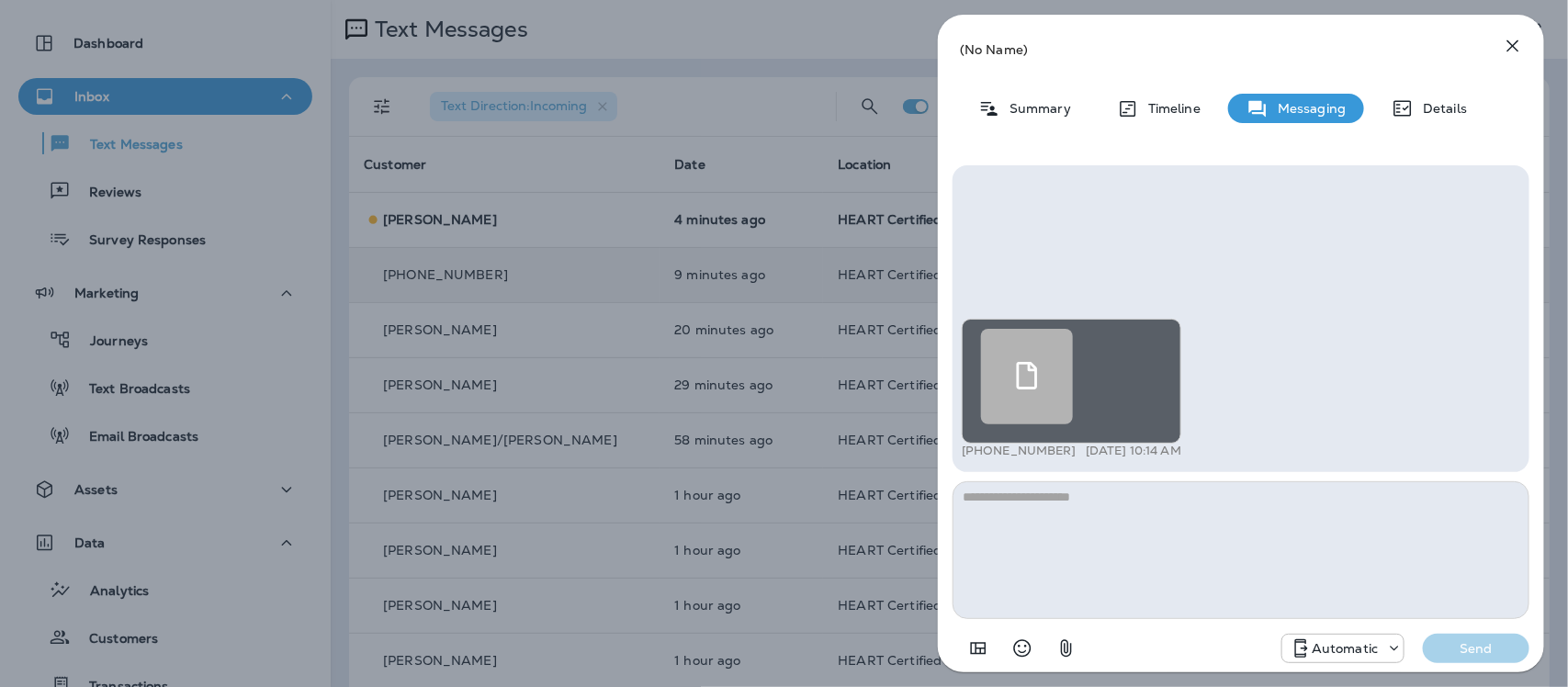
click at [1043, 369] on div at bounding box center [1026, 377] width 92 height 96
click at [1513, 43] on icon "button" at bounding box center [1512, 45] width 22 height 22
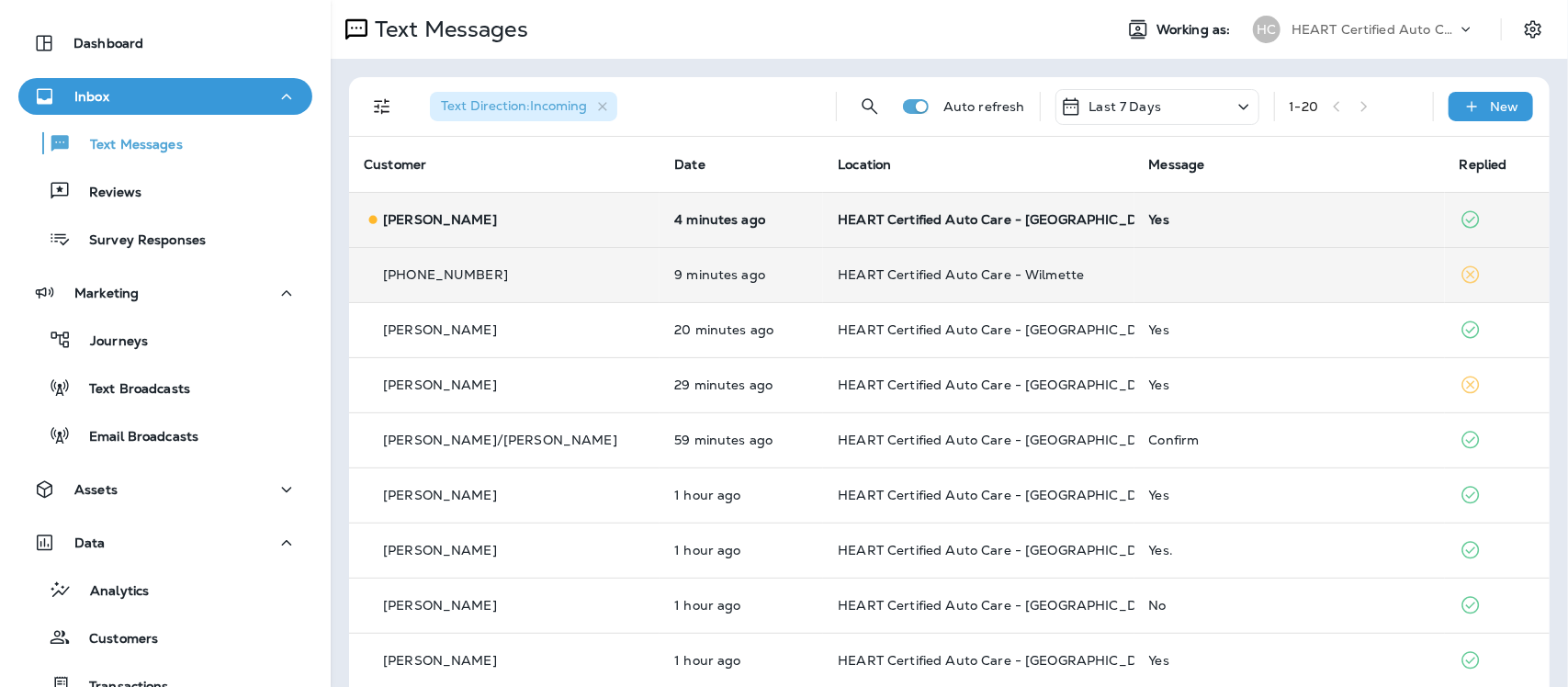
click at [1149, 212] on div "Yes" at bounding box center [1289, 218] width 281 height 14
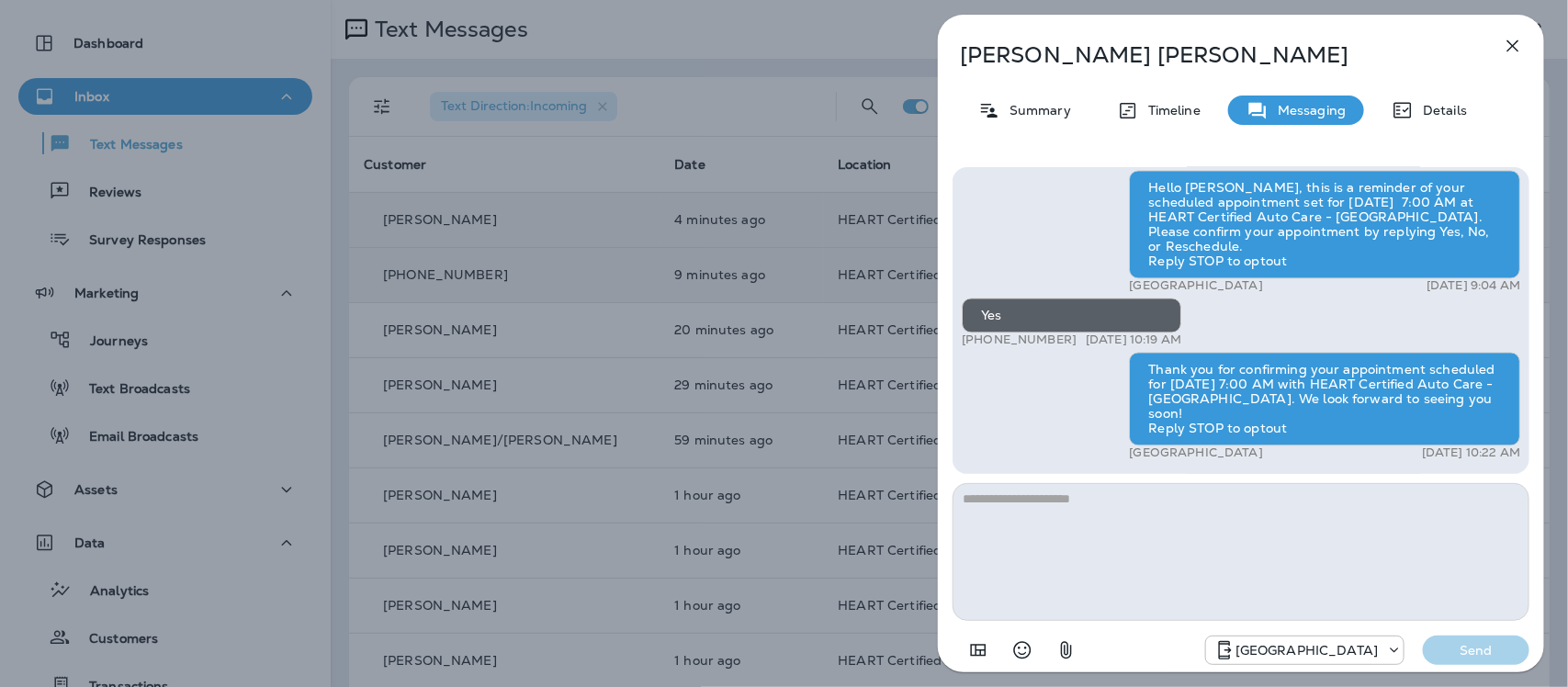
click at [1509, 41] on icon "button" at bounding box center [1512, 45] width 22 height 22
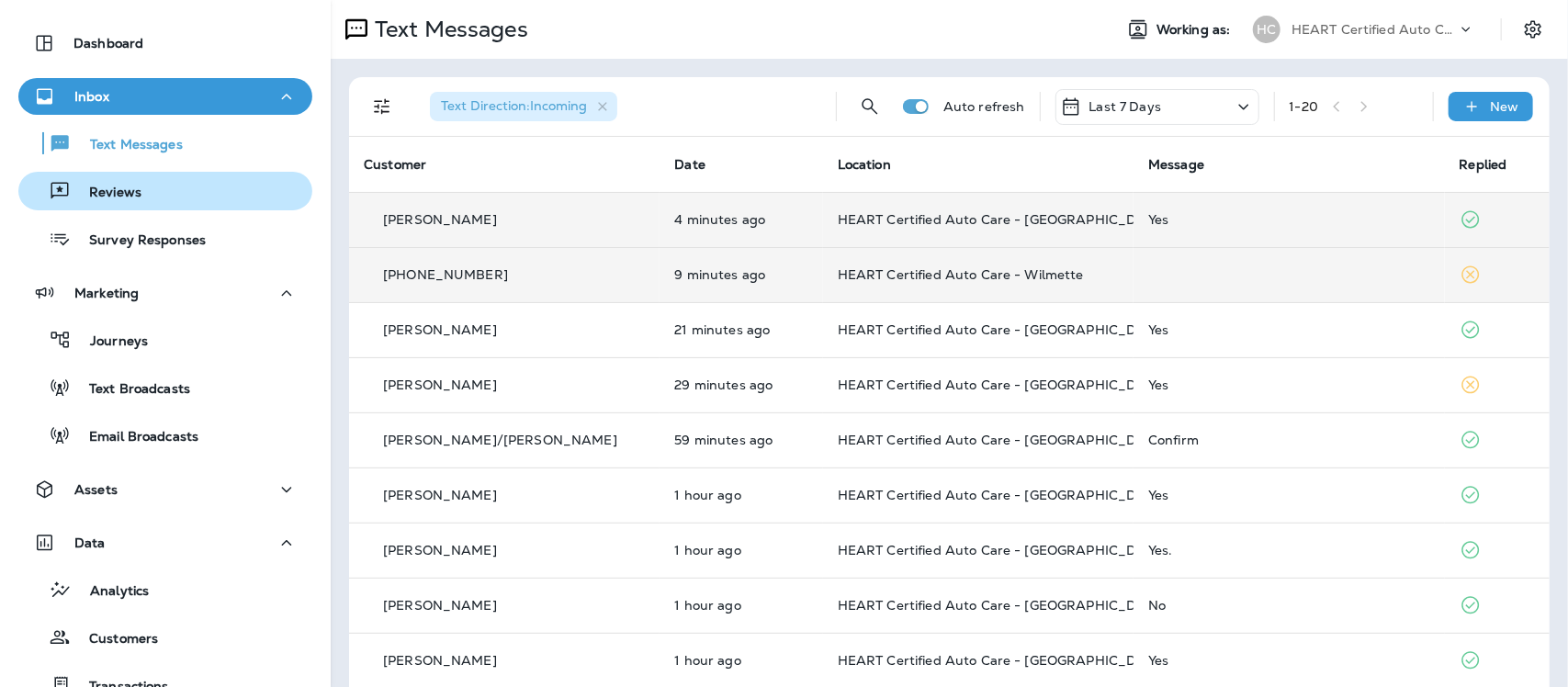
click at [121, 180] on div "Reviews" at bounding box center [83, 191] width 116 height 28
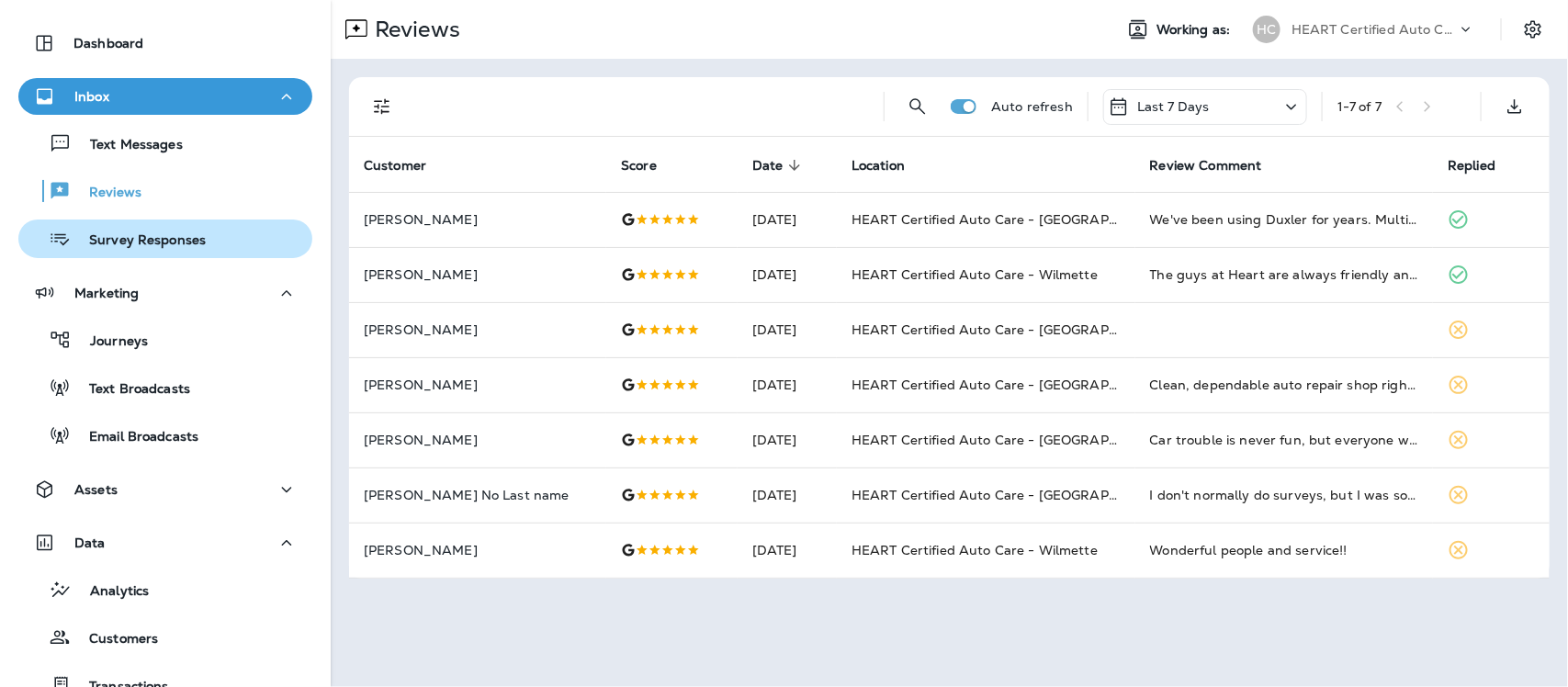
click at [138, 241] on p "Survey Responses" at bounding box center [138, 240] width 135 height 17
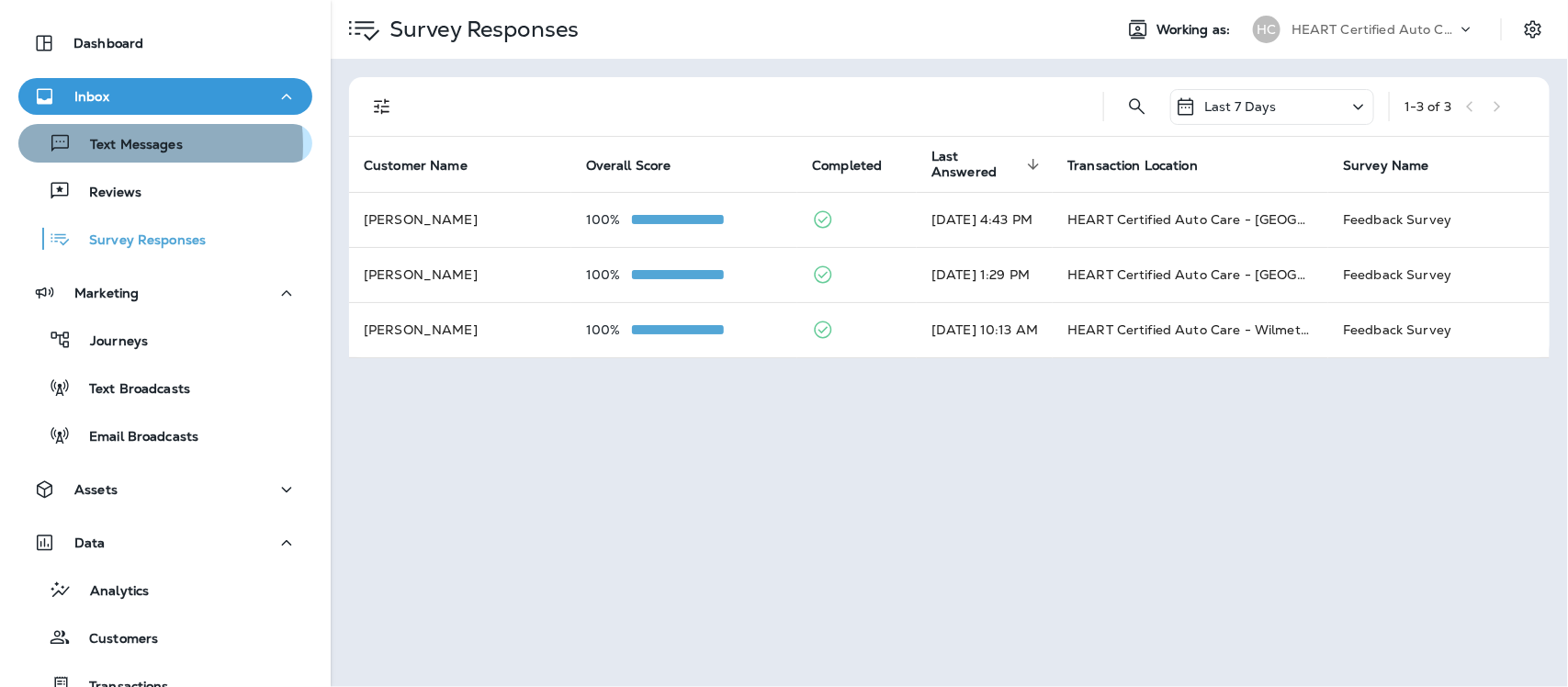
click at [104, 144] on p "Text Messages" at bounding box center [127, 146] width 111 height 17
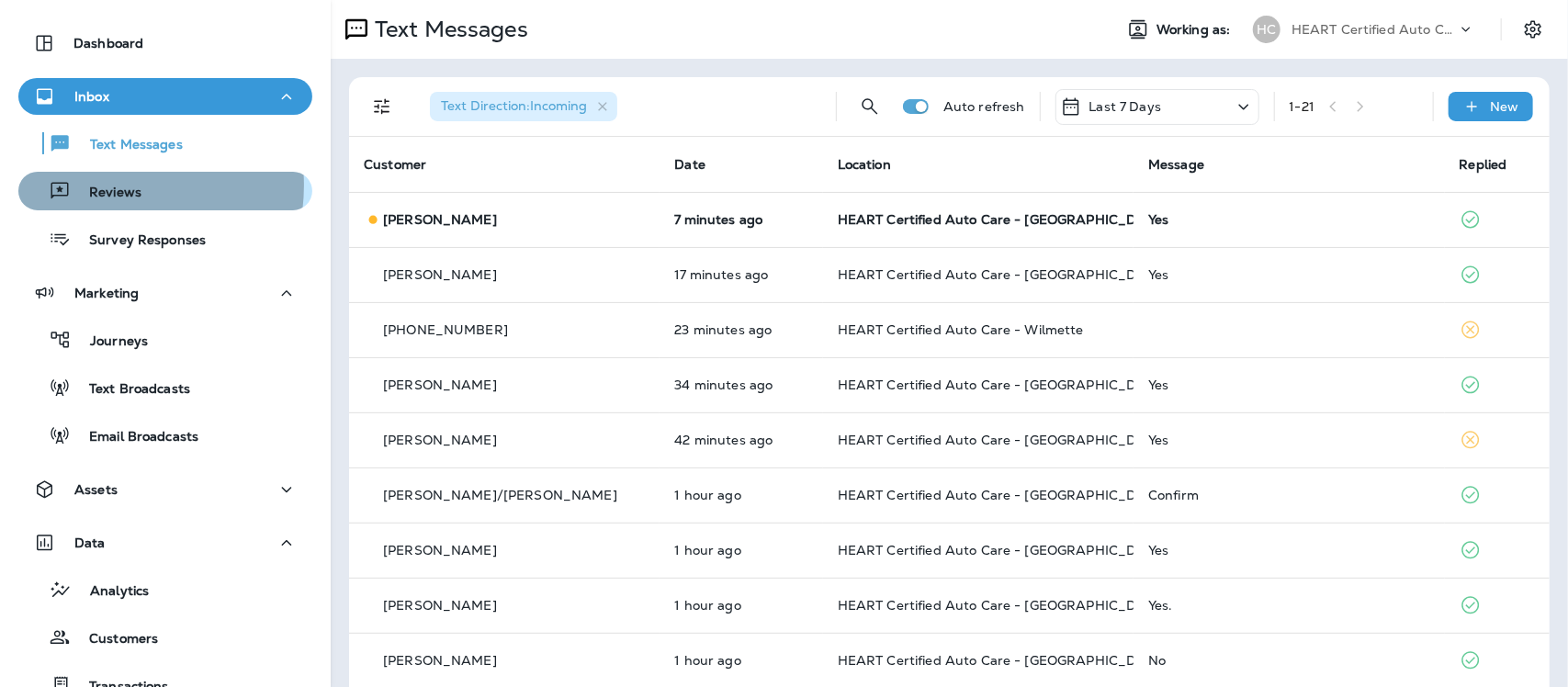
click at [106, 185] on p "Reviews" at bounding box center [106, 194] width 71 height 17
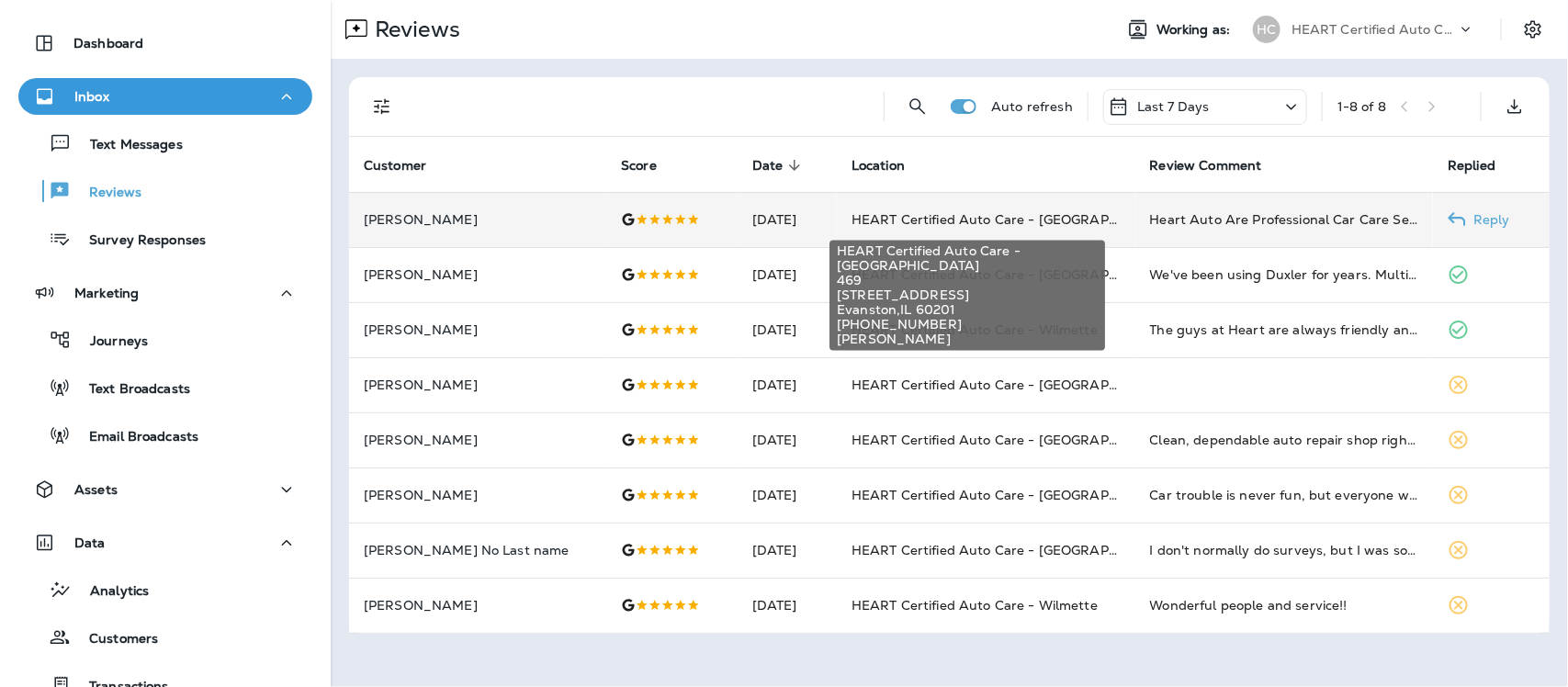
click at [896, 222] on span "HEART Certified Auto Care - [GEOGRAPHIC_DATA]" at bounding box center [1016, 218] width 330 height 16
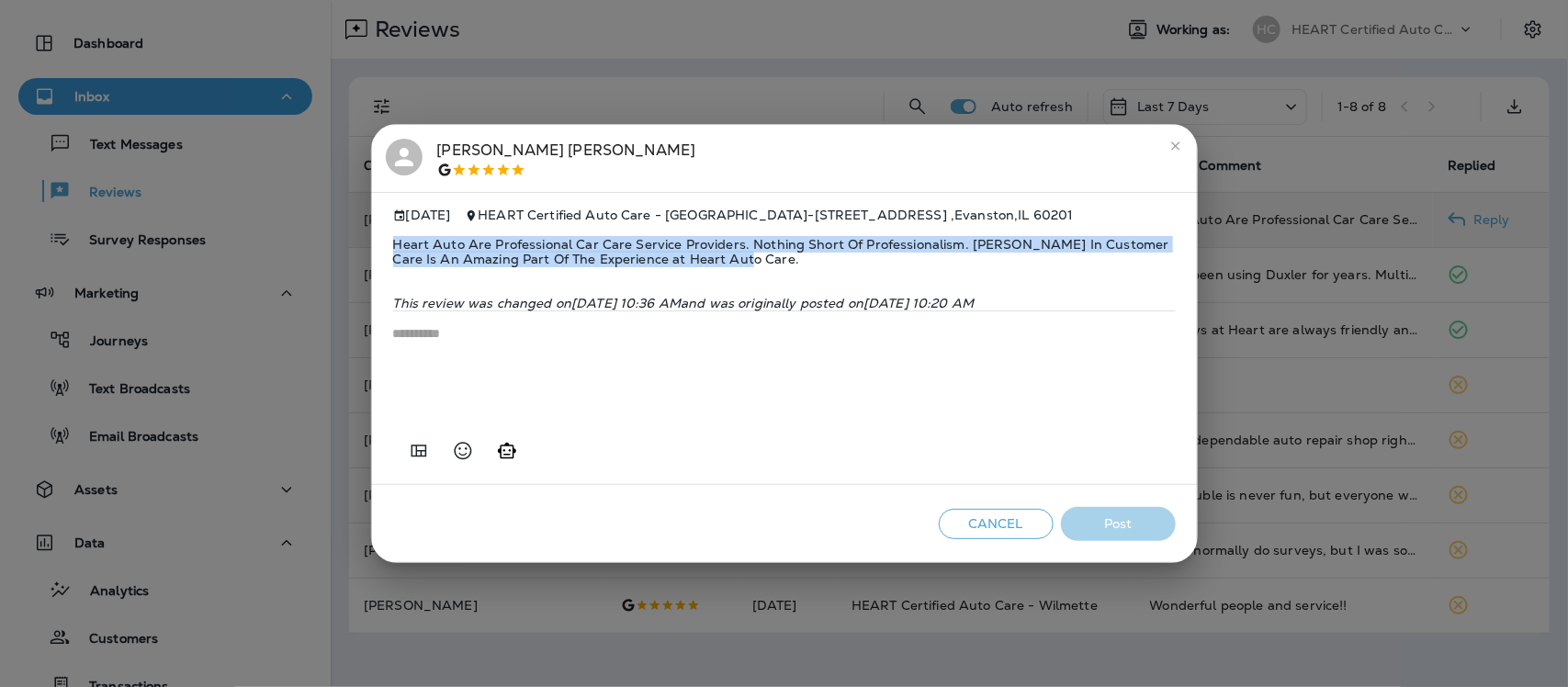
drag, startPoint x: 388, startPoint y: 218, endPoint x: 724, endPoint y: 250, distance: 337.5
click at [724, 250] on div "[DATE] HEART Certified Auto Care - [GEOGRAPHIC_DATA] - [STREET_ADDRESS] Heart A…" at bounding box center [784, 338] width 826 height 294
copy span "Heart Auto Are Professional Car Care Service Providers. Nothing Short Of Profes…"
click at [1178, 139] on icon "close" at bounding box center [1175, 146] width 14 height 14
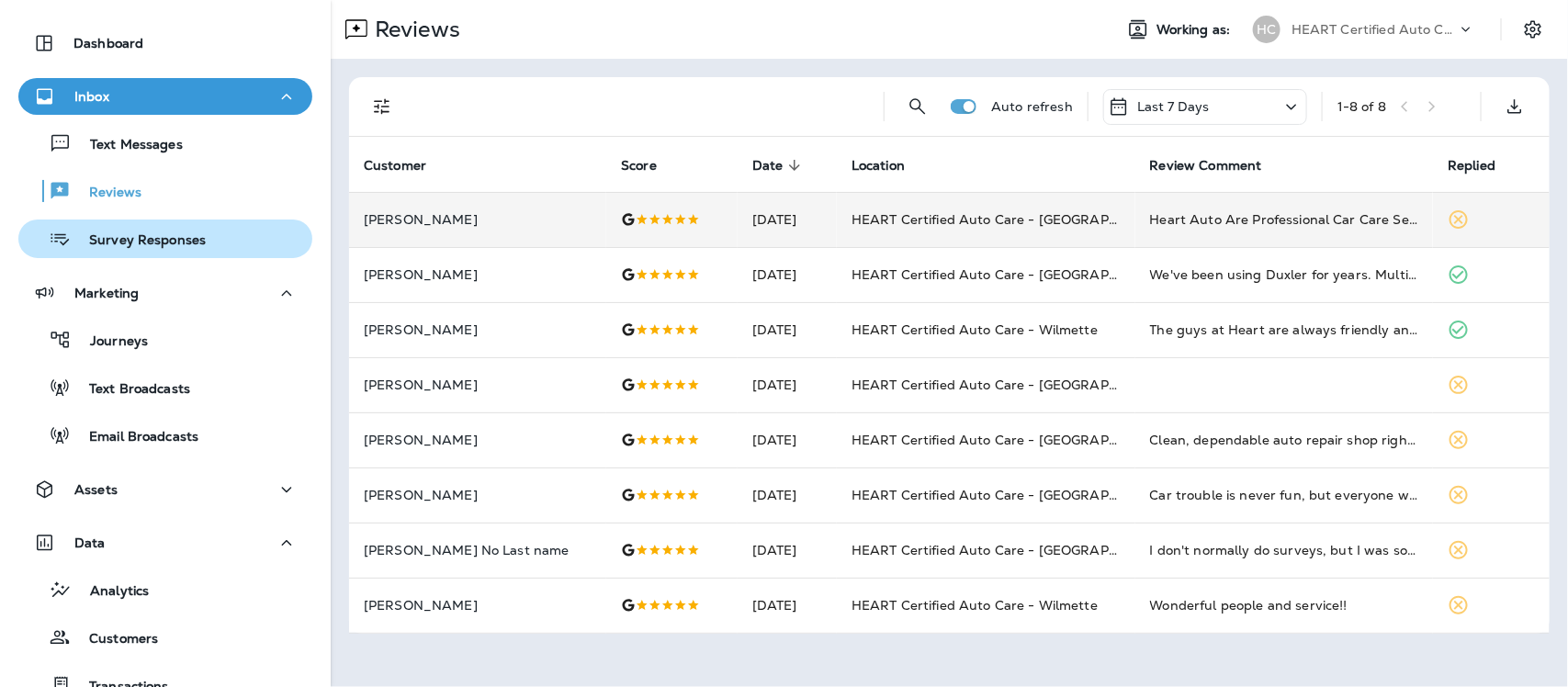
click at [143, 241] on p "Survey Responses" at bounding box center [138, 240] width 135 height 17
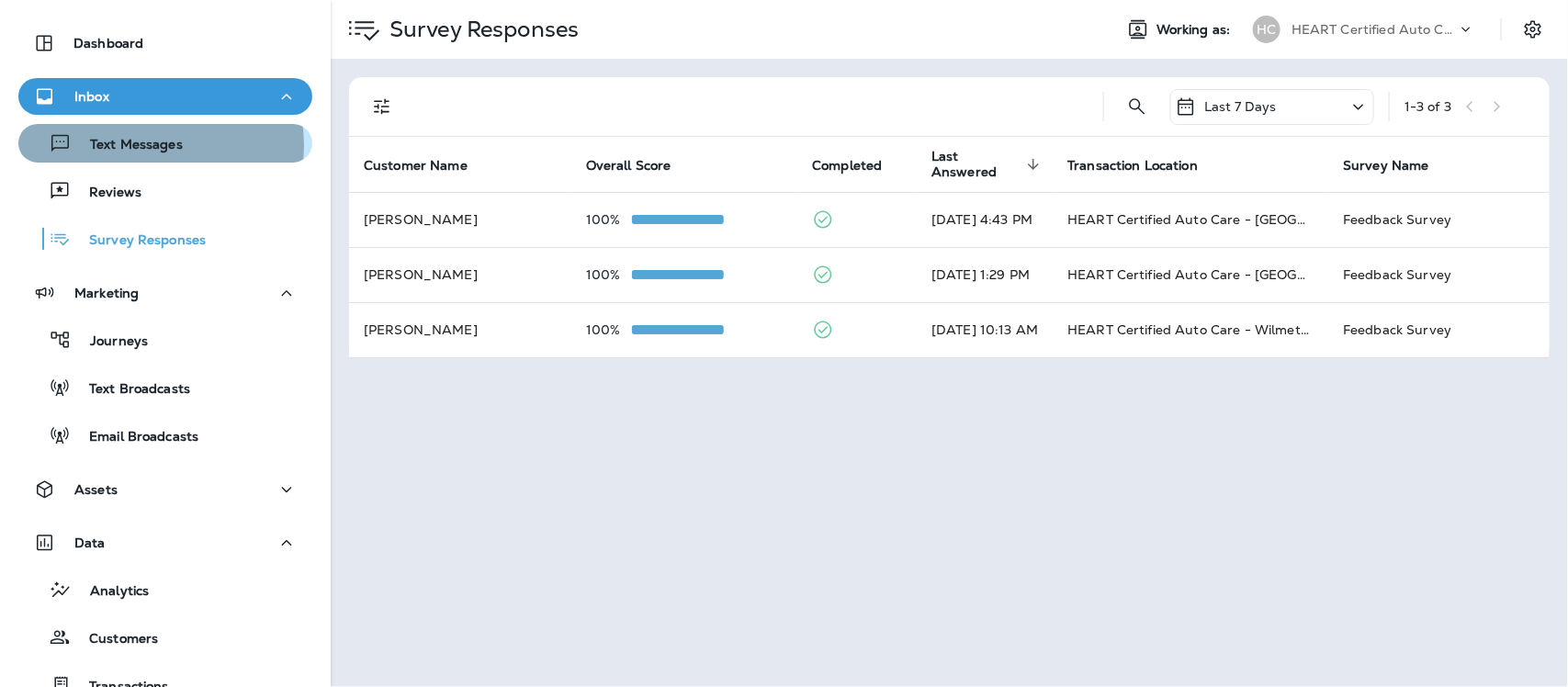
click at [144, 144] on p "Text Messages" at bounding box center [127, 146] width 111 height 17
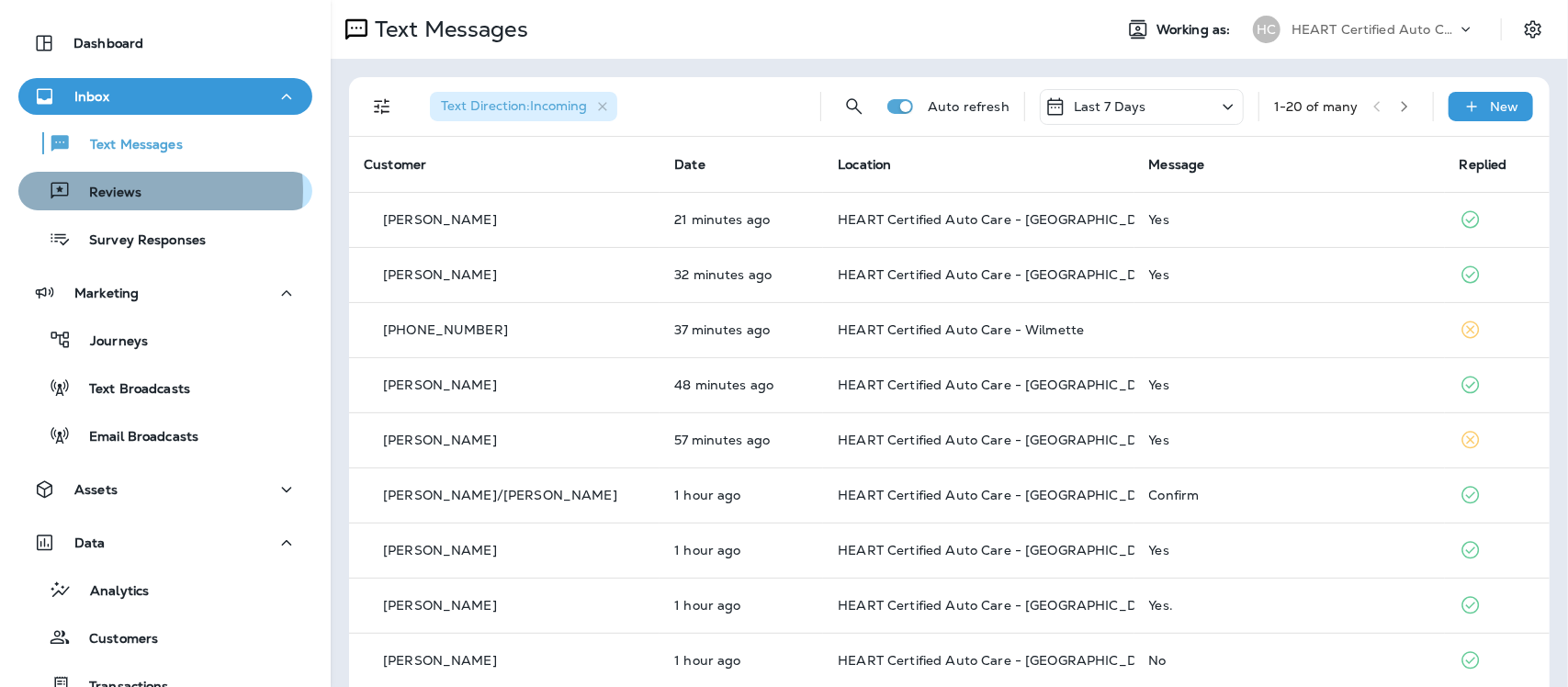
click at [107, 190] on p "Reviews" at bounding box center [106, 194] width 71 height 17
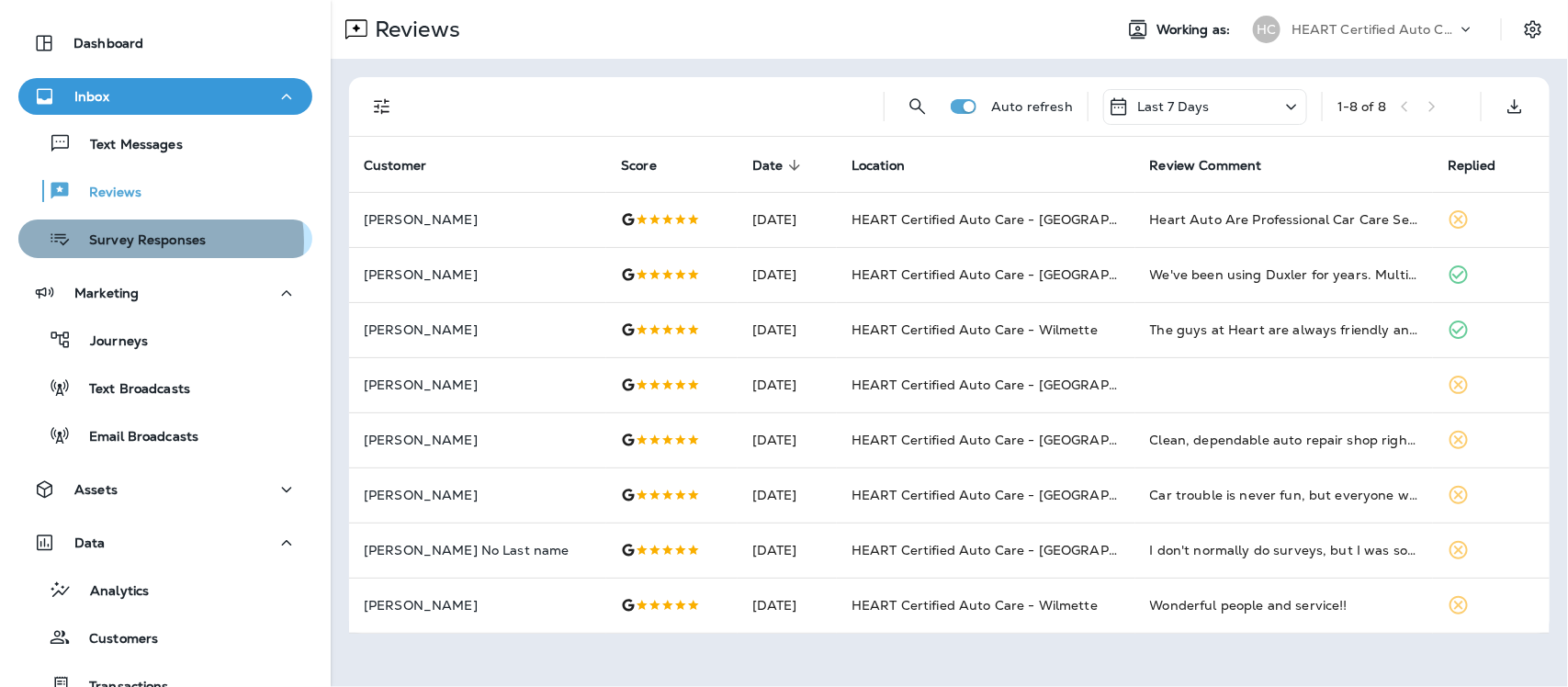
click at [153, 240] on p "Survey Responses" at bounding box center [138, 240] width 135 height 17
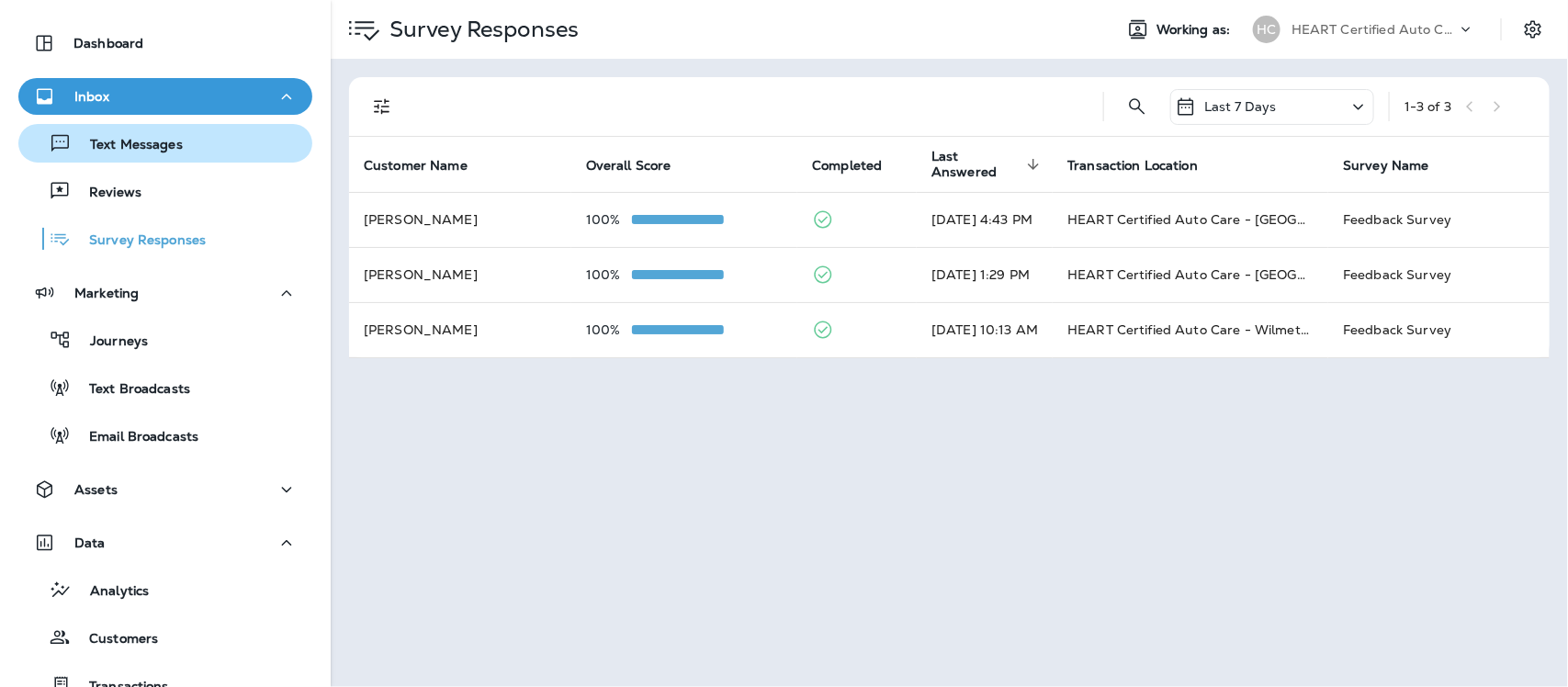
click at [139, 138] on p "Text Messages" at bounding box center [127, 146] width 111 height 17
